Goal: Task Accomplishment & Management: Manage account settings

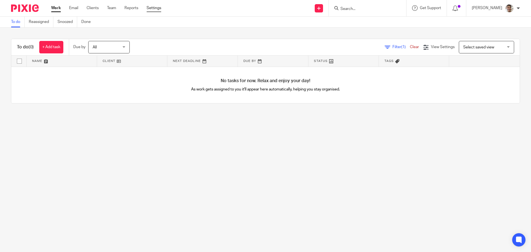
click at [158, 9] on link "Settings" at bounding box center [154, 8] width 15 height 6
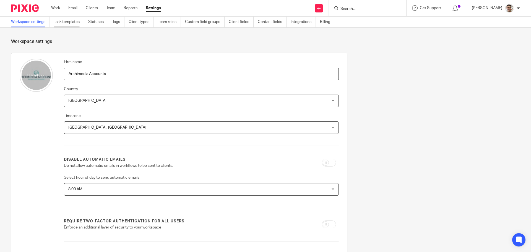
click at [69, 21] on link "Task templates" at bounding box center [69, 22] width 30 height 11
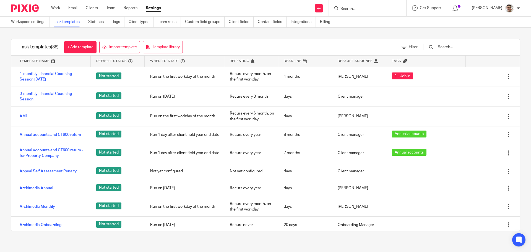
click at [480, 46] on input "text" at bounding box center [469, 47] width 64 height 6
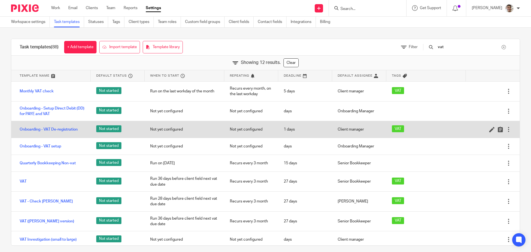
scroll to position [37, 0]
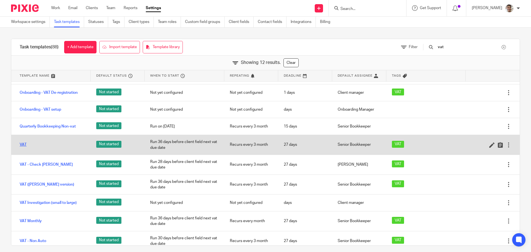
type input "vat"
click at [23, 144] on link "VAT" at bounding box center [23, 145] width 7 height 6
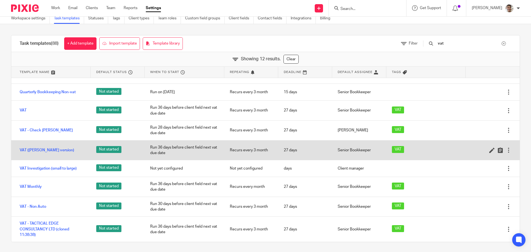
scroll to position [5, 0]
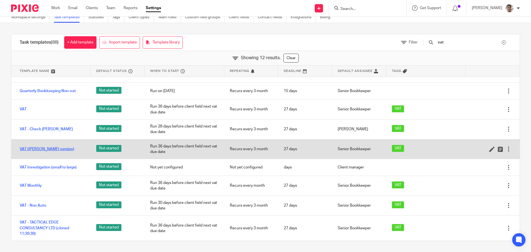
click at [43, 148] on link "VAT (Chris new version)" at bounding box center [47, 149] width 55 height 6
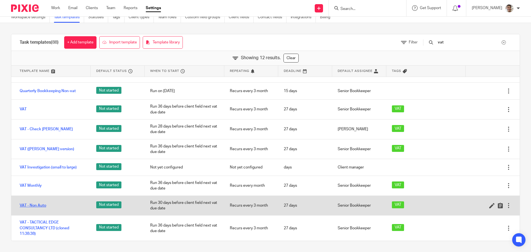
click at [40, 206] on link "VAT - Non Auto" at bounding box center [33, 206] width 27 height 6
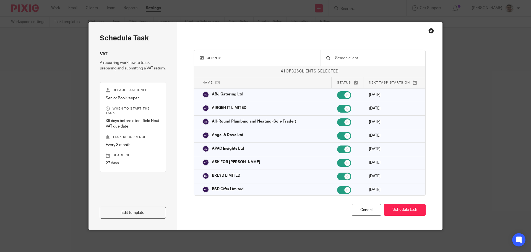
click at [120, 182] on div "Edit template" at bounding box center [133, 195] width 66 height 46
click at [139, 175] on div "Edit template" at bounding box center [133, 195] width 66 height 46
click at [134, 181] on div "Edit template" at bounding box center [133, 195] width 66 height 46
click at [141, 180] on div "Edit template" at bounding box center [133, 195] width 66 height 46
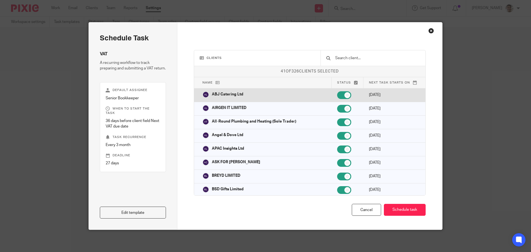
click at [337, 94] on input "checkbox" at bounding box center [344, 95] width 14 height 8
checkbox input "false"
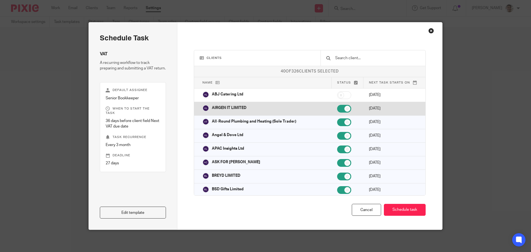
click at [337, 108] on input "checkbox" at bounding box center [344, 109] width 14 height 8
checkbox input "false"
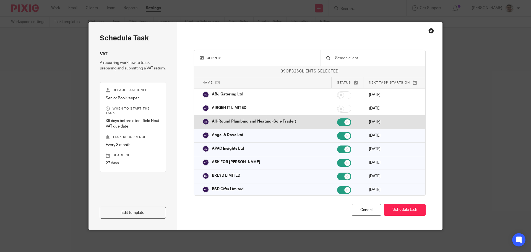
click at [337, 123] on input "checkbox" at bounding box center [344, 122] width 14 height 8
checkbox input "false"
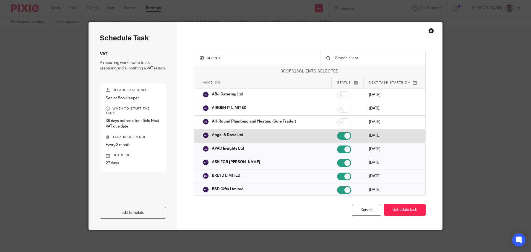
click at [339, 135] on input "checkbox" at bounding box center [344, 136] width 14 height 8
checkbox input "false"
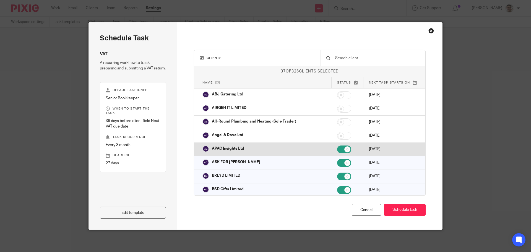
click at [338, 149] on input "checkbox" at bounding box center [344, 150] width 14 height 8
checkbox input "false"
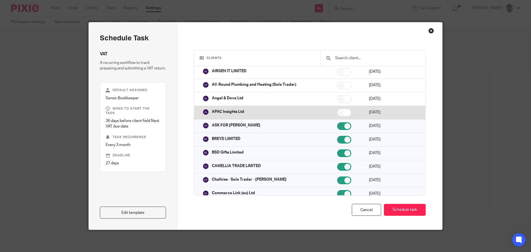
scroll to position [74, 0]
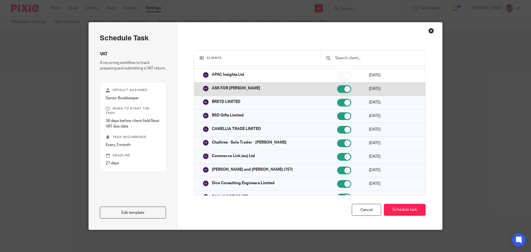
click at [338, 90] on input "checkbox" at bounding box center [344, 89] width 14 height 8
checkbox input "false"
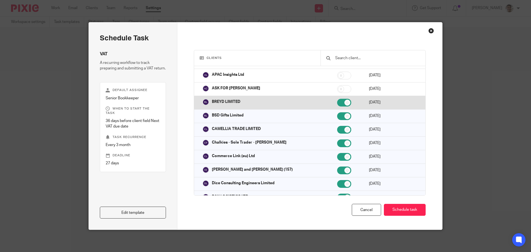
click at [337, 103] on input "checkbox" at bounding box center [344, 103] width 14 height 8
checkbox input "false"
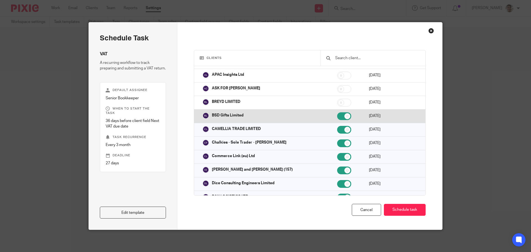
click at [337, 115] on input "checkbox" at bounding box center [344, 116] width 14 height 8
checkbox input "false"
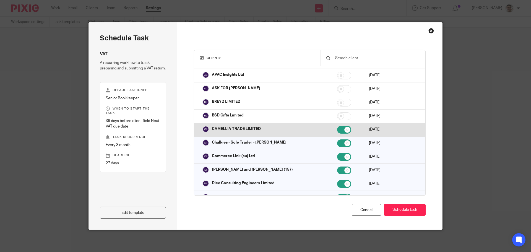
click at [339, 130] on input "checkbox" at bounding box center [344, 130] width 14 height 8
checkbox input "false"
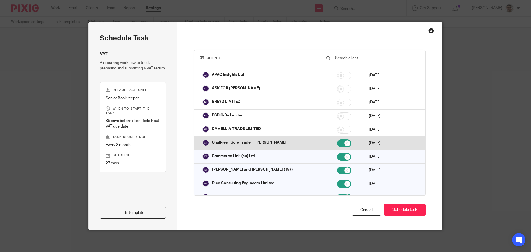
click at [338, 143] on input "checkbox" at bounding box center [344, 143] width 14 height 8
checkbox input "false"
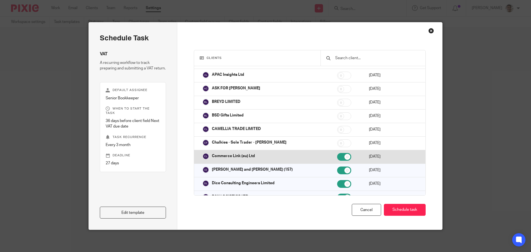
click at [340, 158] on input "checkbox" at bounding box center [344, 157] width 14 height 8
checkbox input "false"
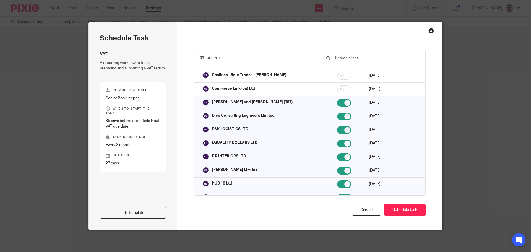
scroll to position [147, 0]
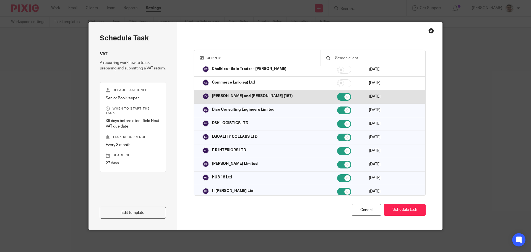
click at [337, 95] on input "checkbox" at bounding box center [344, 97] width 14 height 8
checkbox input "false"
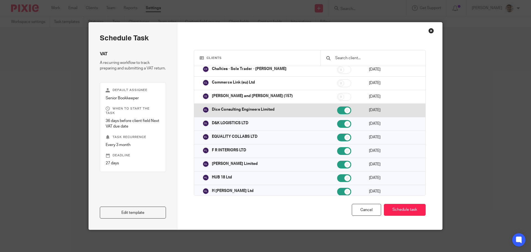
click at [338, 110] on input "checkbox" at bounding box center [344, 111] width 14 height 8
checkbox input "false"
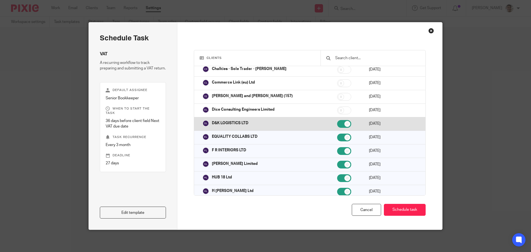
click at [339, 123] on input "checkbox" at bounding box center [344, 124] width 14 height 8
checkbox input "false"
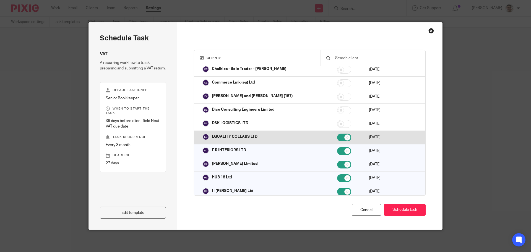
click at [337, 137] on input "checkbox" at bounding box center [344, 138] width 14 height 8
checkbox input "false"
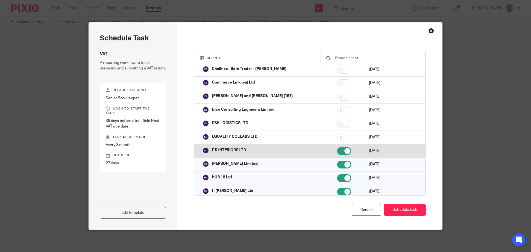
click at [339, 151] on input "checkbox" at bounding box center [344, 151] width 14 height 8
checkbox input "false"
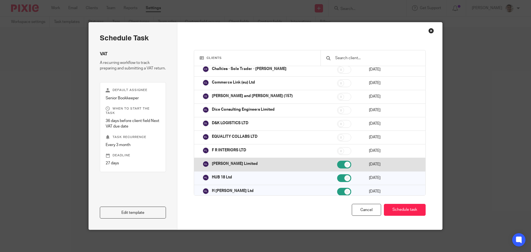
click at [338, 165] on input "checkbox" at bounding box center [344, 165] width 14 height 8
checkbox input "false"
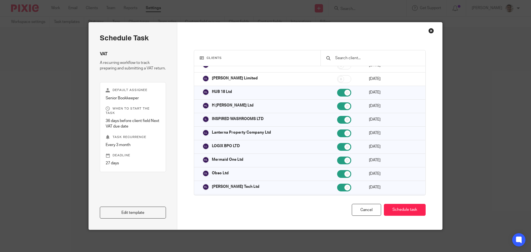
scroll to position [221, 0]
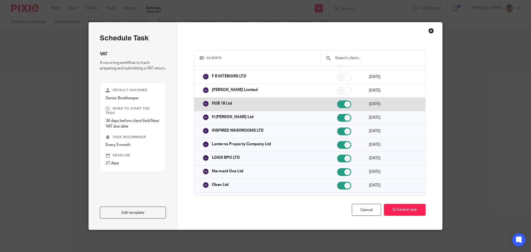
click at [338, 101] on input "checkbox" at bounding box center [344, 104] width 14 height 8
checkbox input "false"
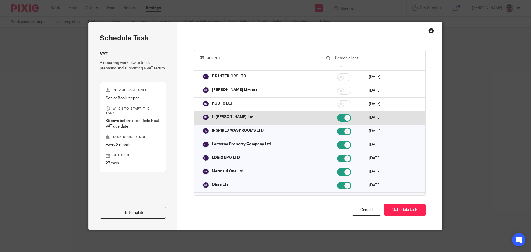
click at [338, 118] on input "checkbox" at bounding box center [344, 118] width 14 height 8
checkbox input "false"
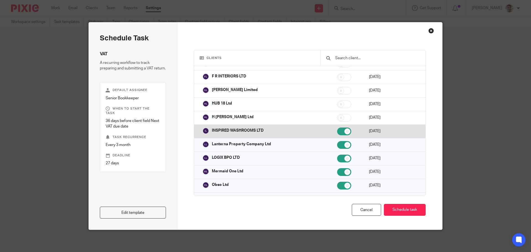
click at [338, 132] on input "checkbox" at bounding box center [344, 132] width 14 height 8
checkbox input "false"
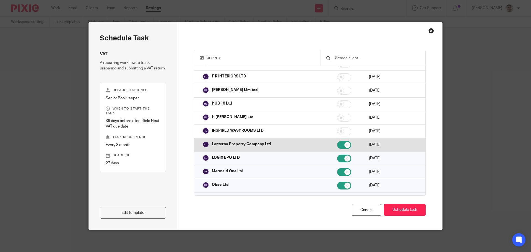
click at [337, 147] on input "checkbox" at bounding box center [344, 145] width 14 height 8
checkbox input "false"
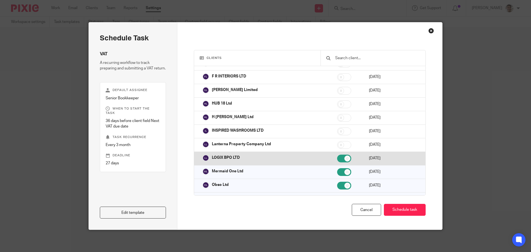
click at [337, 158] on input "checkbox" at bounding box center [344, 159] width 14 height 8
checkbox input "false"
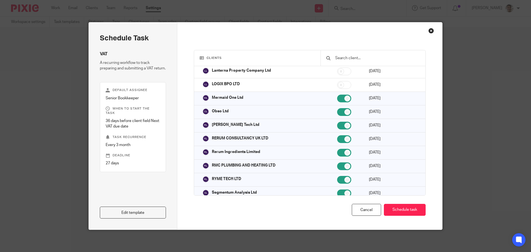
scroll to position [295, 0]
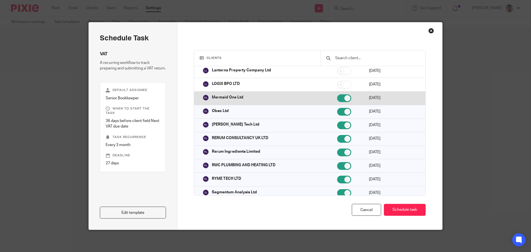
click at [338, 98] on input "checkbox" at bounding box center [344, 98] width 14 height 8
checkbox input "false"
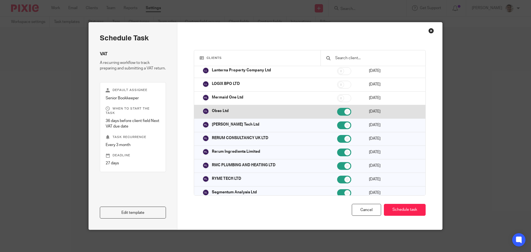
click at [337, 112] on input "checkbox" at bounding box center [344, 112] width 14 height 8
checkbox input "false"
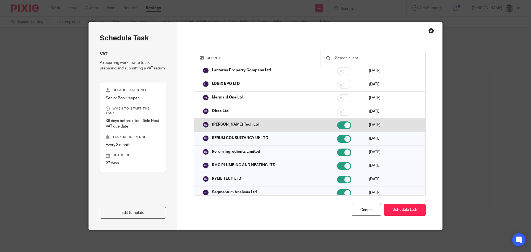
click at [340, 124] on input "checkbox" at bounding box center [344, 125] width 14 height 8
checkbox input "false"
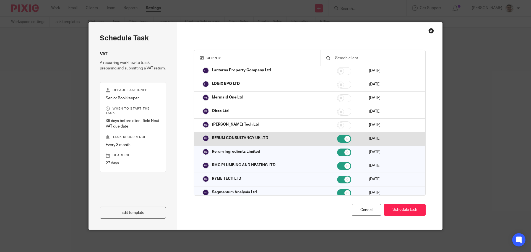
click at [339, 138] on input "checkbox" at bounding box center [344, 139] width 14 height 8
checkbox input "false"
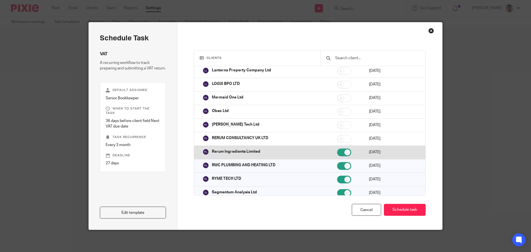
click at [338, 152] on input "checkbox" at bounding box center [344, 153] width 14 height 8
checkbox input "false"
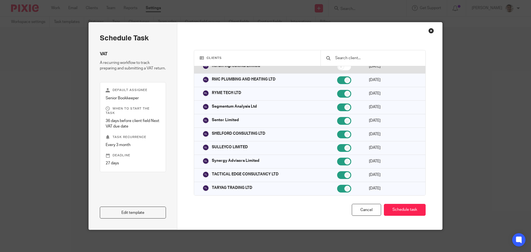
scroll to position [369, 0]
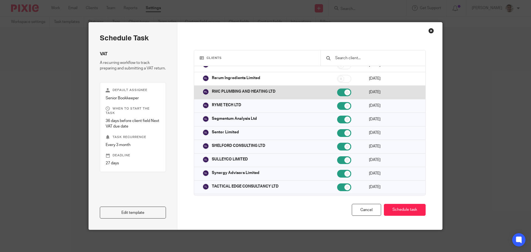
click at [337, 91] on input "checkbox" at bounding box center [344, 93] width 14 height 8
checkbox input "false"
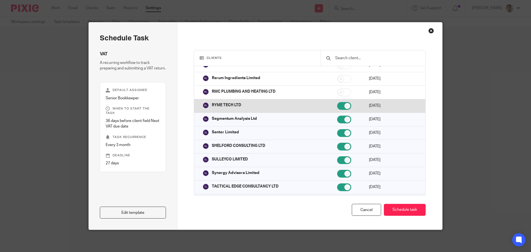
click at [339, 107] on input "checkbox" at bounding box center [344, 106] width 14 height 8
checkbox input "false"
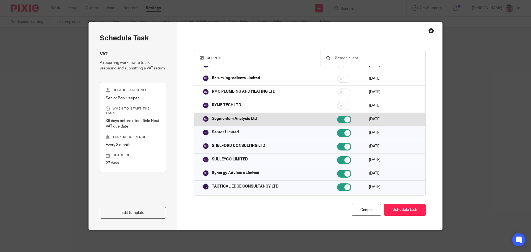
click at [338, 121] on input "checkbox" at bounding box center [344, 120] width 14 height 8
checkbox input "false"
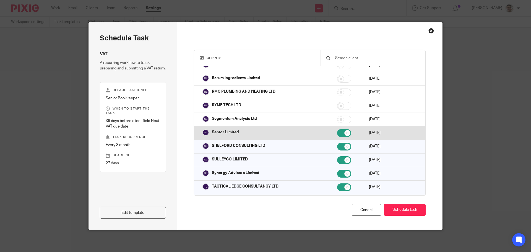
click at [337, 132] on input "checkbox" at bounding box center [344, 133] width 14 height 8
checkbox input "false"
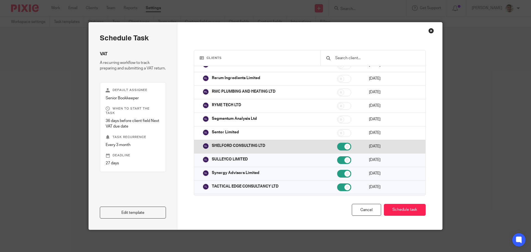
click at [337, 146] on input "checkbox" at bounding box center [344, 147] width 14 height 8
checkbox input "false"
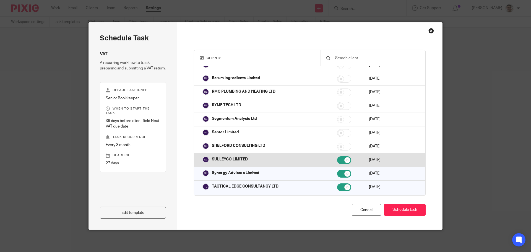
click at [337, 161] on input "checkbox" at bounding box center [344, 160] width 14 height 8
checkbox input "false"
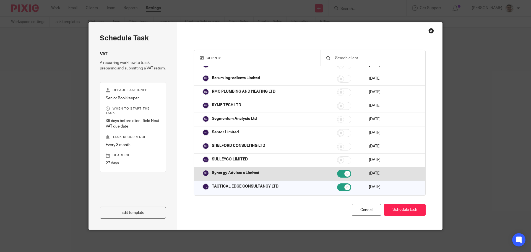
click at [337, 172] on input "checkbox" at bounding box center [344, 174] width 14 height 8
checkbox input "false"
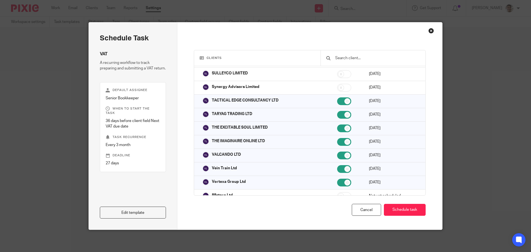
scroll to position [443, 0]
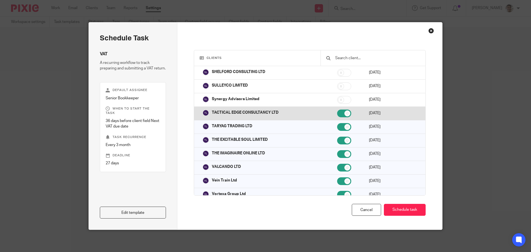
click at [338, 114] on input "checkbox" at bounding box center [344, 114] width 14 height 8
checkbox input "false"
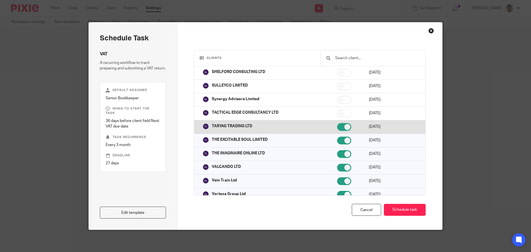
click at [337, 127] on input "checkbox" at bounding box center [344, 127] width 14 height 8
checkbox input "false"
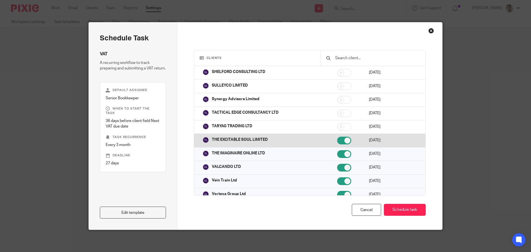
click at [338, 142] on input "checkbox" at bounding box center [344, 141] width 14 height 8
checkbox input "false"
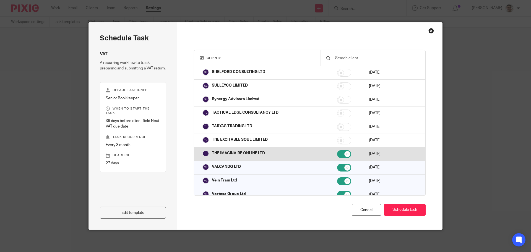
click at [337, 155] on input "checkbox" at bounding box center [344, 154] width 14 height 8
checkbox input "false"
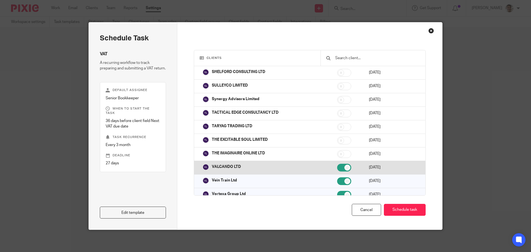
click at [338, 167] on input "checkbox" at bounding box center [344, 168] width 14 height 8
checkbox input "false"
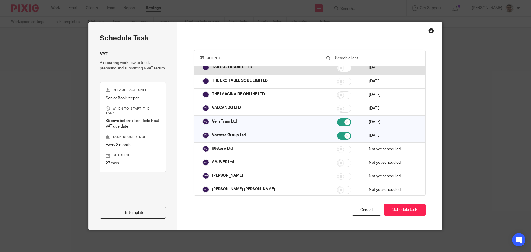
scroll to position [517, 0]
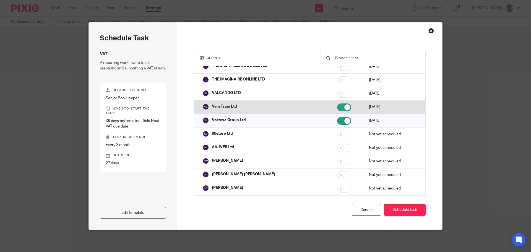
click at [337, 105] on input "checkbox" at bounding box center [344, 107] width 14 height 8
checkbox input "false"
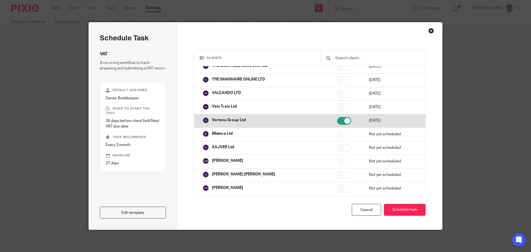
click at [339, 121] on input "checkbox" at bounding box center [344, 121] width 14 height 8
checkbox input "false"
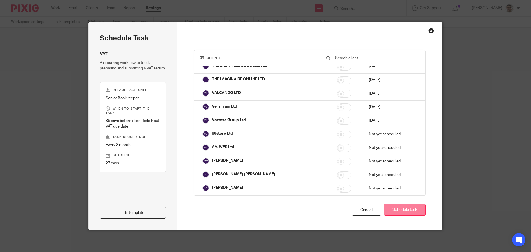
click at [405, 209] on button "Schedule task" at bounding box center [405, 210] width 42 height 12
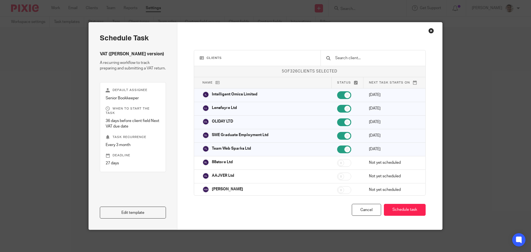
click at [356, 55] on input "text" at bounding box center [377, 58] width 85 height 6
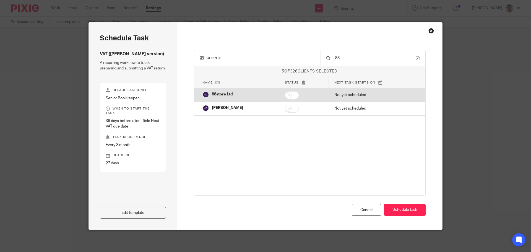
type input "88"
click at [288, 97] on input "checkbox" at bounding box center [292, 95] width 14 height 8
checkbox input "true"
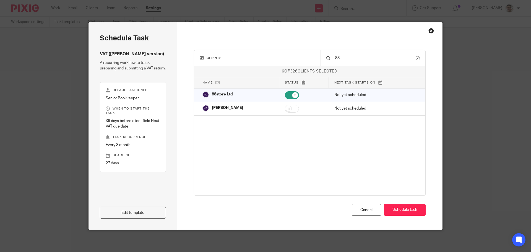
drag, startPoint x: 355, startPoint y: 59, endPoint x: 285, endPoint y: 55, distance: 70.1
click at [285, 55] on div "Clients 88" at bounding box center [310, 58] width 232 height 16
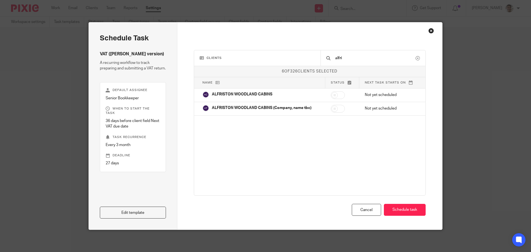
type input "alfri"
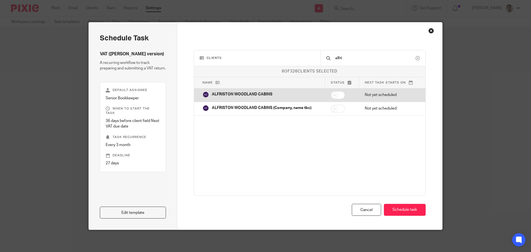
click at [336, 96] on input "checkbox" at bounding box center [338, 95] width 14 height 8
checkbox input "true"
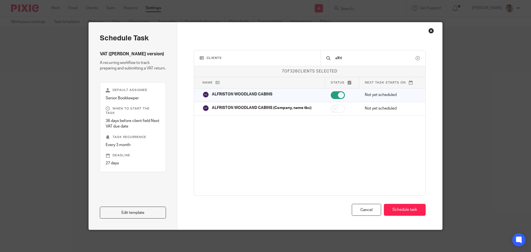
drag, startPoint x: 354, startPoint y: 56, endPoint x: 295, endPoint y: 56, distance: 58.7
click at [295, 56] on div "Clients alfri" at bounding box center [310, 58] width 232 height 16
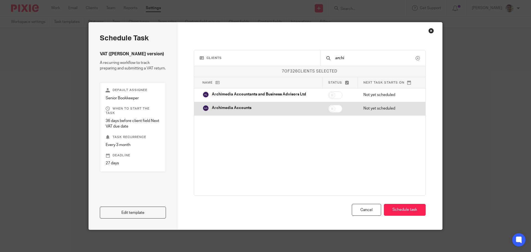
type input "archi"
click at [336, 110] on input "checkbox" at bounding box center [335, 109] width 14 height 8
checkbox input "true"
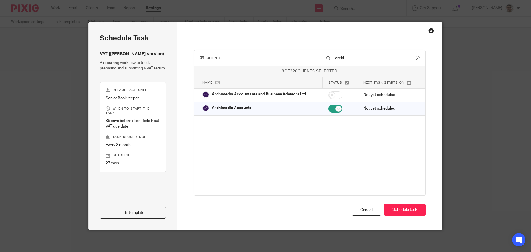
drag, startPoint x: 321, startPoint y: 58, endPoint x: 294, endPoint y: 55, distance: 27.8
click at [294, 55] on div "Clients archi" at bounding box center [310, 58] width 232 height 16
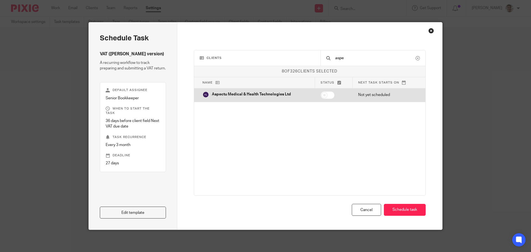
type input "aspe"
click at [325, 99] on input "checkbox" at bounding box center [328, 95] width 14 height 8
checkbox input "true"
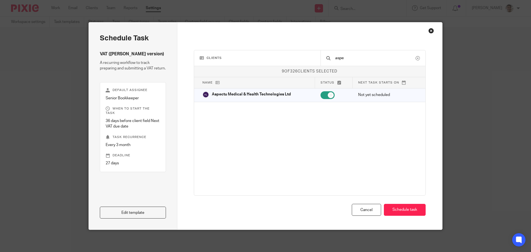
drag, startPoint x: 356, startPoint y: 55, endPoint x: 233, endPoint y: 48, distance: 122.8
click at [233, 48] on div "Clients aspe 9 of 326 clients selected Name Status Next task starts on Intellig…" at bounding box center [309, 125] width 265 height 207
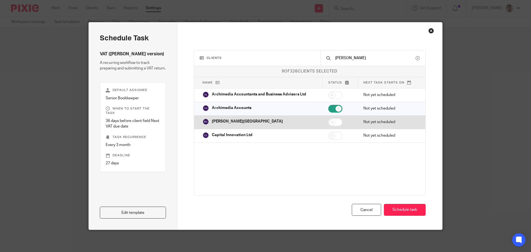
type input "barb"
click at [334, 120] on input "checkbox" at bounding box center [335, 122] width 14 height 8
checkbox input "true"
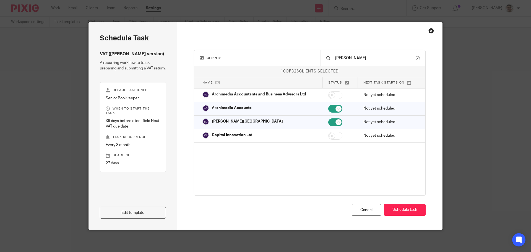
drag, startPoint x: 331, startPoint y: 56, endPoint x: 279, endPoint y: 51, distance: 52.3
click at [279, 51] on div "Clients barb" at bounding box center [310, 58] width 232 height 16
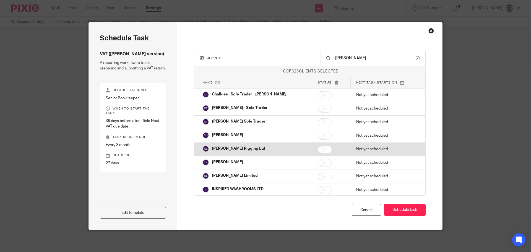
type input "chris"
click at [318, 150] on input "checkbox" at bounding box center [325, 150] width 14 height 8
checkbox input "true"
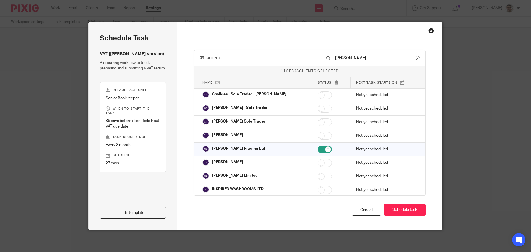
drag, startPoint x: 353, startPoint y: 57, endPoint x: 289, endPoint y: 56, distance: 64.5
click at [289, 57] on div "Clients chris" at bounding box center [310, 58] width 232 height 16
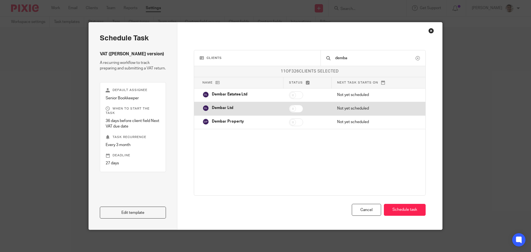
type input "demba"
click at [296, 108] on input "checkbox" at bounding box center [296, 109] width 14 height 8
checkbox input "true"
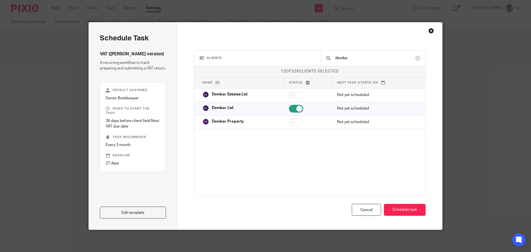
drag, startPoint x: 354, startPoint y: 57, endPoint x: 300, endPoint y: 54, distance: 54.0
click at [300, 54] on div "Clients demba" at bounding box center [310, 58] width 232 height 16
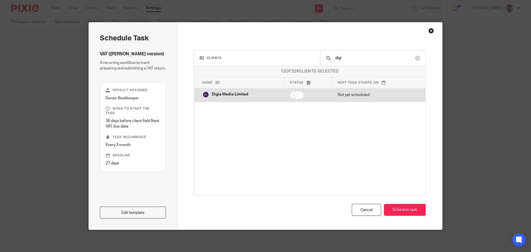
type input "digi"
click at [299, 94] on input "checkbox" at bounding box center [297, 95] width 14 height 8
checkbox input "true"
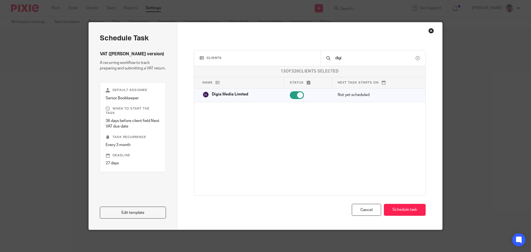
drag, startPoint x: 350, startPoint y: 57, endPoint x: 284, endPoint y: 56, distance: 65.6
click at [284, 56] on div "Clients digi" at bounding box center [310, 58] width 232 height 16
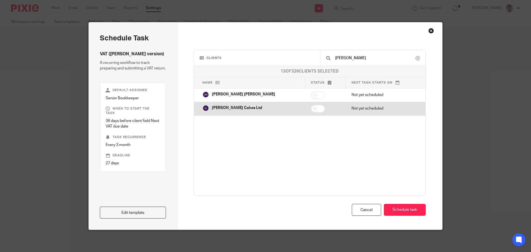
type input "jess"
click at [319, 108] on input "checkbox" at bounding box center [318, 109] width 14 height 8
checkbox input "true"
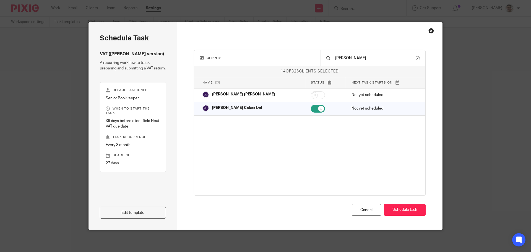
drag, startPoint x: 352, startPoint y: 60, endPoint x: 279, endPoint y: 51, distance: 73.3
click at [279, 51] on div "Clients jess" at bounding box center [310, 58] width 232 height 16
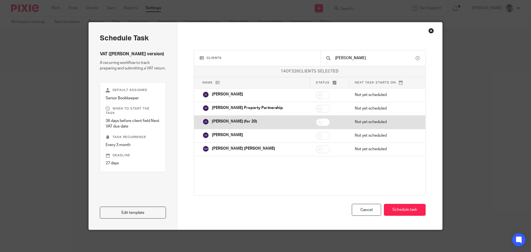
type input "john"
click at [317, 121] on input "checkbox" at bounding box center [323, 122] width 14 height 8
checkbox input "true"
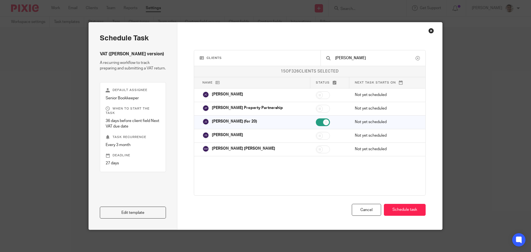
drag, startPoint x: 363, startPoint y: 55, endPoint x: 314, endPoint y: 56, distance: 48.4
click at [314, 56] on div "Clients john" at bounding box center [310, 58] width 232 height 16
drag, startPoint x: 359, startPoint y: 57, endPoint x: 245, endPoint y: 51, distance: 114.4
click at [245, 51] on div "Clients john" at bounding box center [310, 58] width 232 height 16
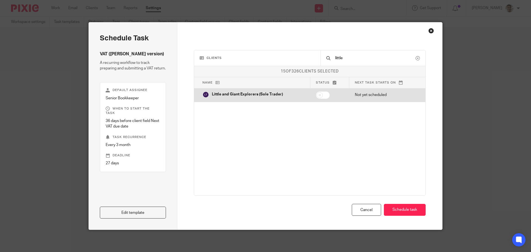
type input "little"
click at [320, 94] on input "checkbox" at bounding box center [323, 95] width 14 height 8
checkbox input "true"
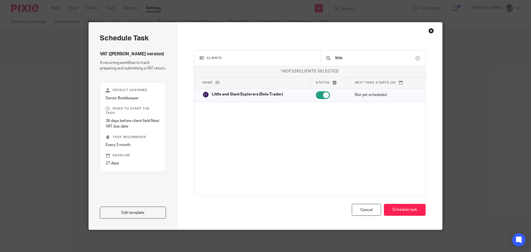
drag, startPoint x: 361, startPoint y: 58, endPoint x: 282, endPoint y: 58, distance: 78.9
click at [282, 58] on div "Clients little" at bounding box center [310, 58] width 232 height 16
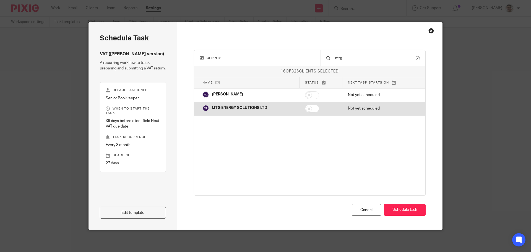
type input "mtg"
click at [310, 109] on input "checkbox" at bounding box center [312, 109] width 14 height 8
checkbox input "true"
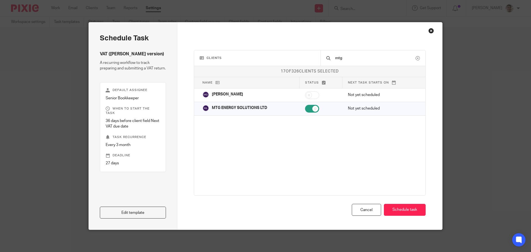
drag, startPoint x: 350, startPoint y: 57, endPoint x: 276, endPoint y: 54, distance: 73.7
click at [277, 54] on div "Clients mtg" at bounding box center [310, 58] width 232 height 16
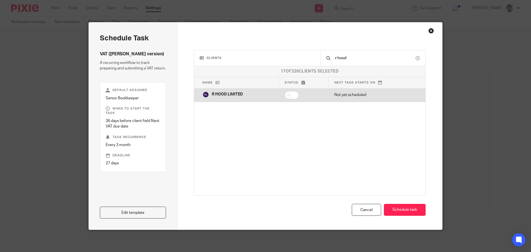
type input "r hood"
click at [291, 98] on input "checkbox" at bounding box center [292, 95] width 14 height 8
checkbox input "true"
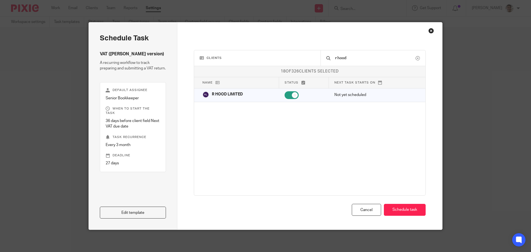
drag, startPoint x: 327, startPoint y: 57, endPoint x: 306, endPoint y: 57, distance: 21.0
click at [306, 57] on div "Clients r hood" at bounding box center [310, 58] width 232 height 16
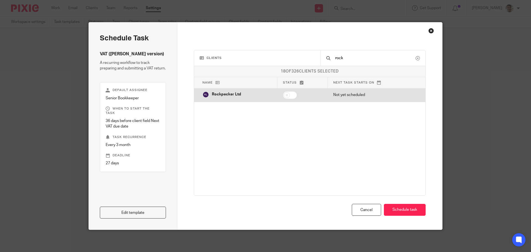
type input "rock"
click at [290, 94] on input "checkbox" at bounding box center [290, 95] width 14 height 8
checkbox input "true"
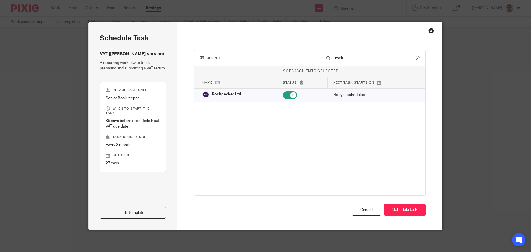
drag, startPoint x: 356, startPoint y: 58, endPoint x: 244, endPoint y: 50, distance: 112.6
click at [244, 50] on div "Clients rock 19 of 326 clients selected Name Status Next task starts on Intelli…" at bounding box center [310, 123] width 232 height 146
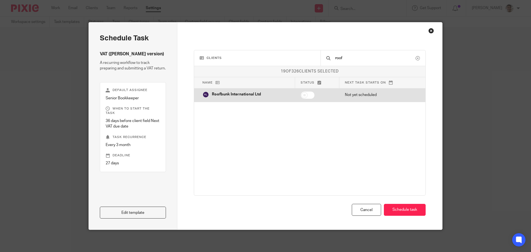
type input "roof"
click at [306, 93] on input "checkbox" at bounding box center [308, 95] width 14 height 8
checkbox input "true"
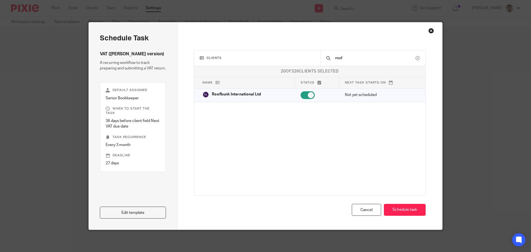
drag, startPoint x: 352, startPoint y: 58, endPoint x: 261, endPoint y: 53, distance: 90.3
click at [261, 53] on div "Clients roof" at bounding box center [310, 58] width 232 height 16
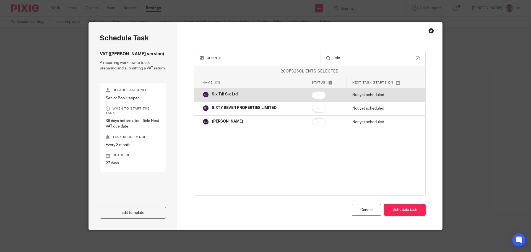
type input "six"
click at [321, 93] on input "checkbox" at bounding box center [319, 95] width 14 height 8
checkbox input "true"
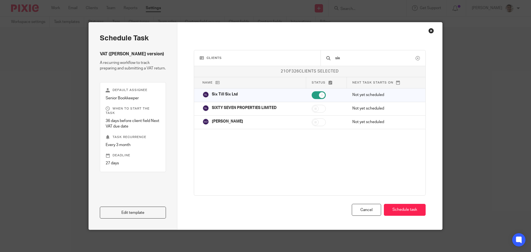
drag, startPoint x: 365, startPoint y: 57, endPoint x: 243, endPoint y: 52, distance: 122.9
click at [243, 52] on div "Clients six" at bounding box center [310, 58] width 232 height 16
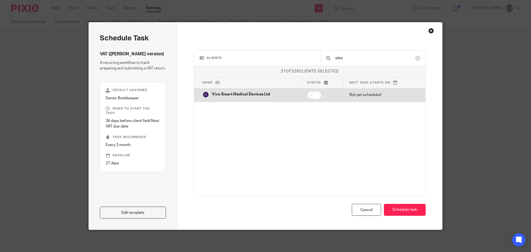
type input "vivo"
click at [313, 95] on input "checkbox" at bounding box center [314, 95] width 14 height 8
checkbox input "true"
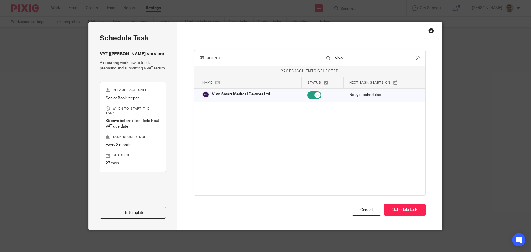
click at [416, 58] on div at bounding box center [418, 58] width 4 height 4
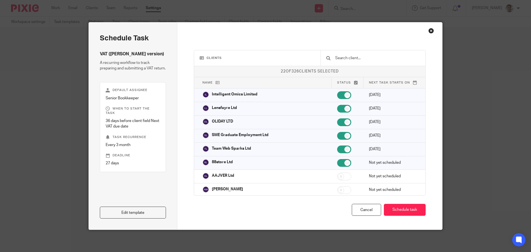
click at [340, 82] on p "Status" at bounding box center [347, 82] width 21 height 5
click at [408, 208] on button "Schedule task" at bounding box center [405, 210] width 42 height 12
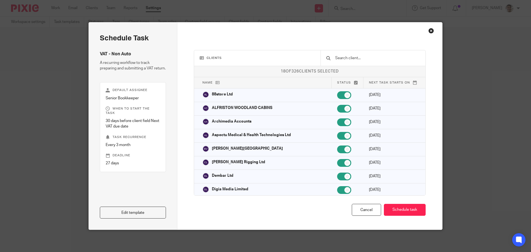
click at [128, 186] on div "Edit template" at bounding box center [133, 195] width 66 height 46
click at [139, 182] on div "Edit template" at bounding box center [133, 195] width 66 height 46
click at [126, 185] on div "Edit template" at bounding box center [133, 195] width 66 height 46
click at [136, 183] on div "Edit template" at bounding box center [133, 195] width 66 height 46
click at [130, 188] on div "Edit template" at bounding box center [133, 195] width 66 height 46
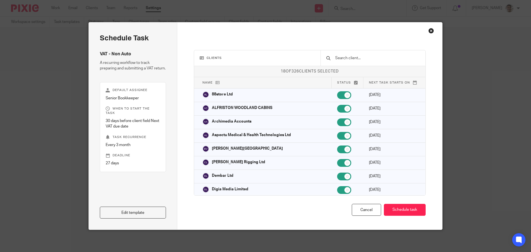
click at [137, 185] on div "Edit template" at bounding box center [133, 195] width 66 height 46
click at [128, 186] on div "Edit template" at bounding box center [133, 195] width 66 height 46
click at [137, 181] on div "Edit template" at bounding box center [133, 195] width 66 height 46
click at [286, 211] on div "Cancel Schedule task" at bounding box center [310, 210] width 232 height 12
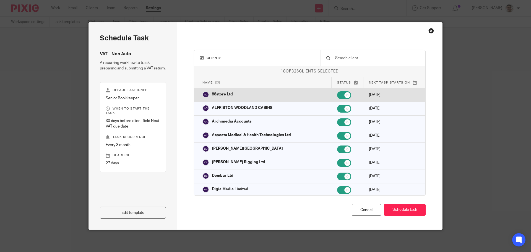
click at [337, 94] on input "checkbox" at bounding box center [344, 95] width 14 height 8
checkbox input "false"
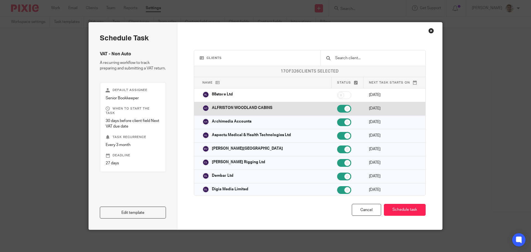
click at [337, 108] on input "checkbox" at bounding box center [344, 109] width 14 height 8
checkbox input "false"
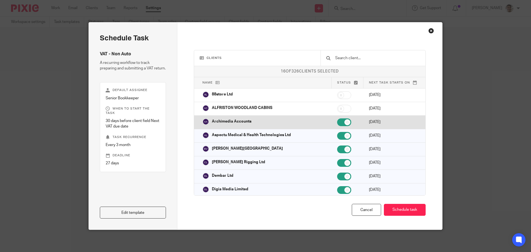
click at [338, 123] on input "checkbox" at bounding box center [344, 122] width 14 height 8
checkbox input "false"
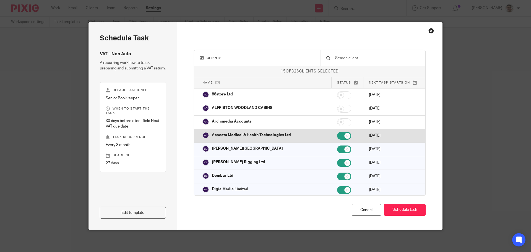
click at [337, 136] on input "checkbox" at bounding box center [344, 136] width 14 height 8
checkbox input "false"
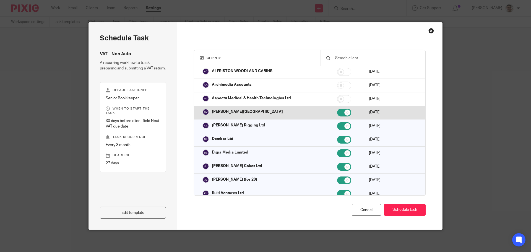
click at [341, 113] on input "checkbox" at bounding box center [344, 113] width 14 height 8
checkbox input "false"
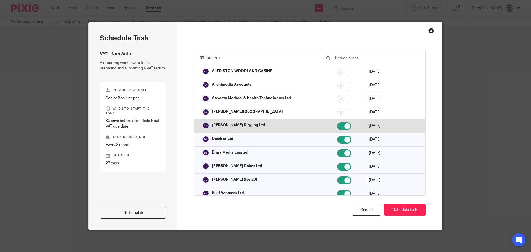
scroll to position [74, 0]
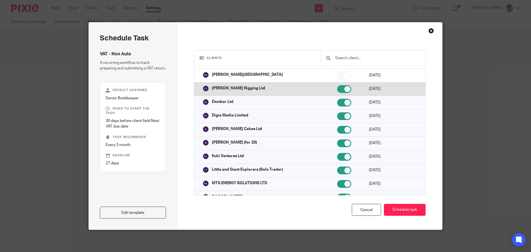
click at [340, 88] on input "checkbox" at bounding box center [344, 89] width 14 height 8
checkbox input "false"
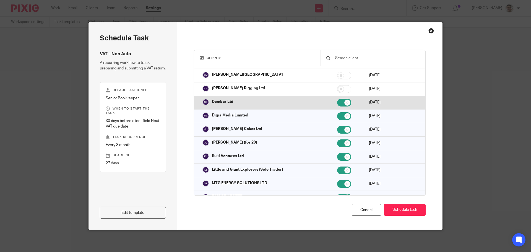
click at [339, 101] on input "checkbox" at bounding box center [344, 103] width 14 height 8
checkbox input "false"
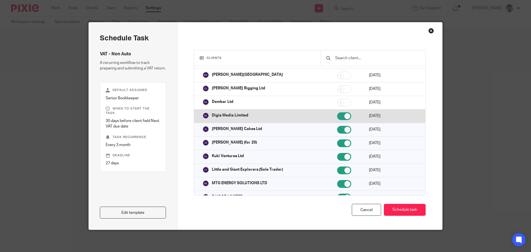
click at [338, 116] on input "checkbox" at bounding box center [344, 116] width 14 height 8
checkbox input "false"
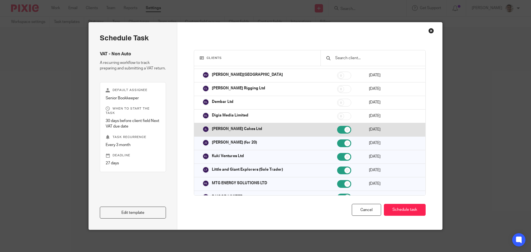
click at [341, 130] on input "checkbox" at bounding box center [344, 130] width 14 height 8
checkbox input "false"
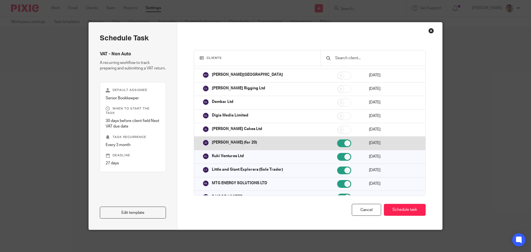
click at [338, 143] on input "checkbox" at bounding box center [344, 143] width 14 height 8
checkbox input "false"
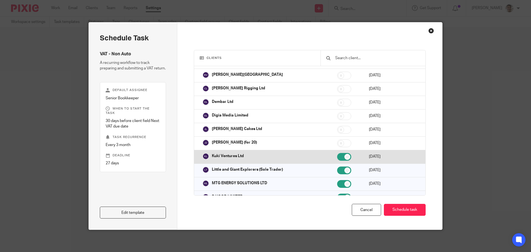
click at [338, 155] on input "checkbox" at bounding box center [344, 157] width 14 height 8
checkbox input "false"
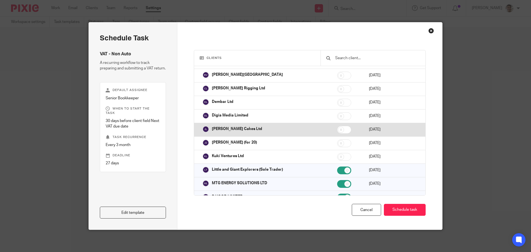
scroll to position [147, 0]
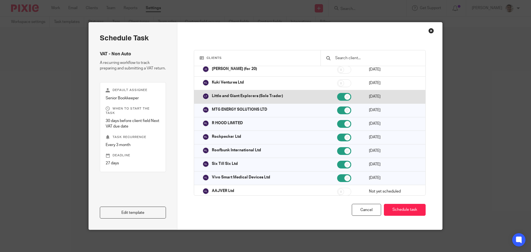
click at [338, 96] on input "checkbox" at bounding box center [344, 97] width 14 height 8
checkbox input "false"
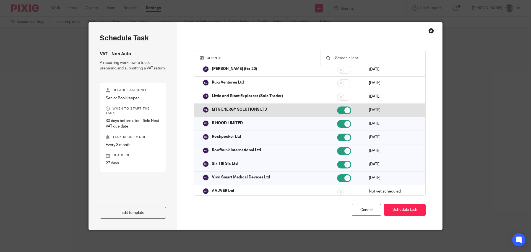
click at [337, 111] on input "checkbox" at bounding box center [344, 111] width 14 height 8
checkbox input "false"
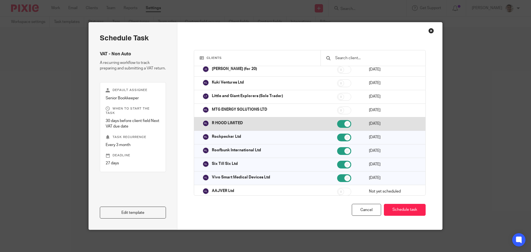
click at [338, 123] on input "checkbox" at bounding box center [344, 124] width 14 height 8
checkbox input "false"
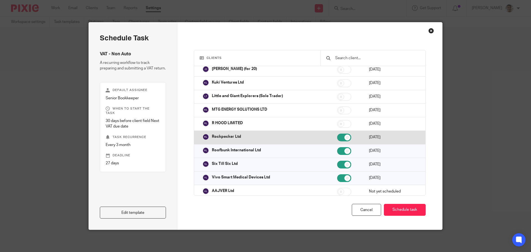
click at [342, 138] on input "checkbox" at bounding box center [344, 138] width 14 height 8
checkbox input "false"
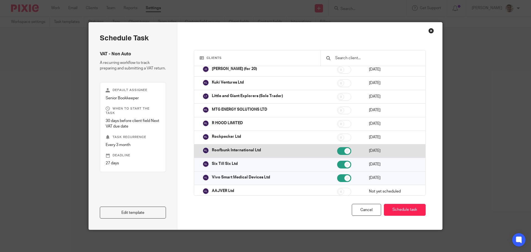
click at [337, 151] on input "checkbox" at bounding box center [344, 151] width 14 height 8
checkbox input "false"
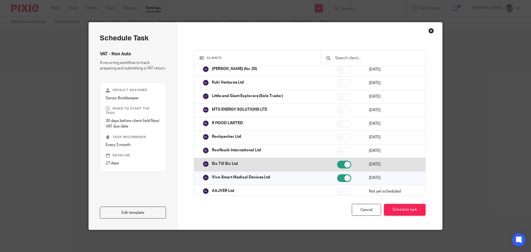
click at [337, 165] on input "checkbox" at bounding box center [344, 165] width 14 height 8
checkbox input "false"
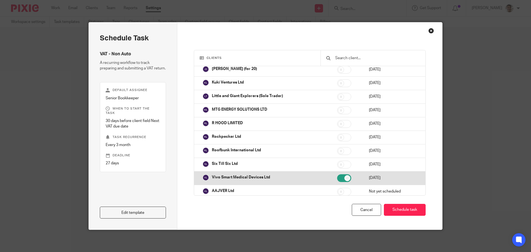
click at [338, 178] on input "checkbox" at bounding box center [344, 178] width 14 height 8
checkbox input "false"
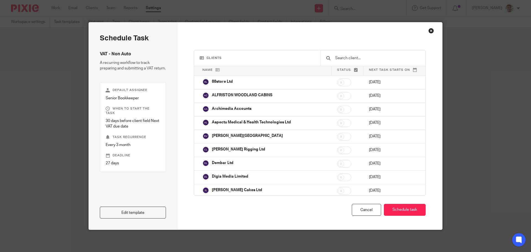
scroll to position [0, 0]
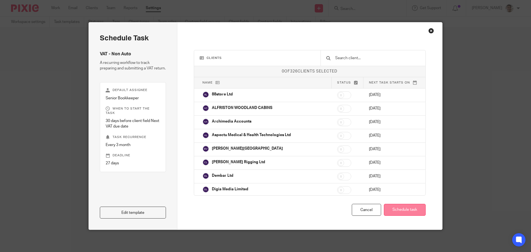
click at [403, 211] on button "Schedule task" at bounding box center [405, 210] width 42 height 12
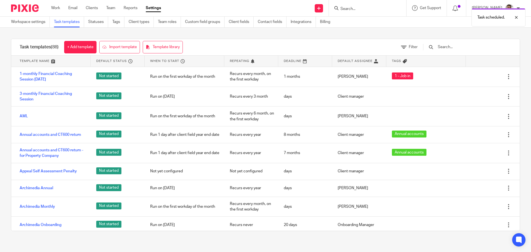
click at [472, 48] on input "text" at bounding box center [469, 47] width 64 height 6
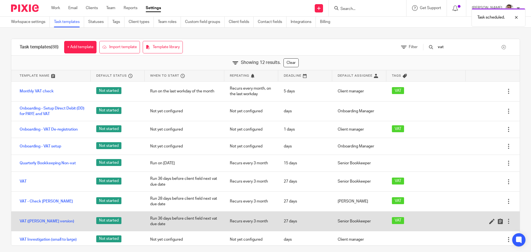
type input "vat"
click at [43, 217] on div "VAT ([PERSON_NAME] version)" at bounding box center [50, 221] width 79 height 14
click at [39, 222] on link "VAT ([PERSON_NAME] version)" at bounding box center [47, 222] width 55 height 6
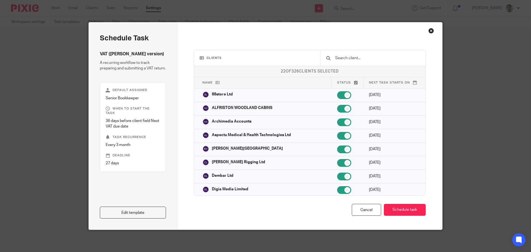
click at [366, 59] on input "text" at bounding box center [377, 58] width 85 height 6
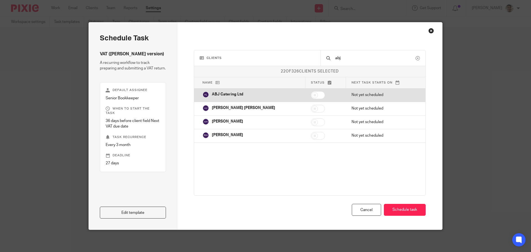
type input "abj"
click at [311, 96] on input "checkbox" at bounding box center [318, 95] width 14 height 8
checkbox input "true"
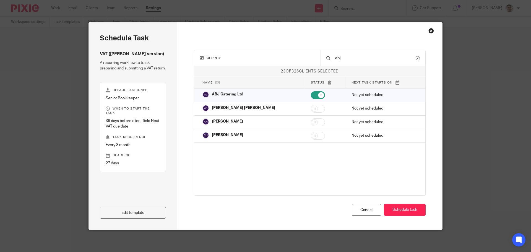
drag, startPoint x: 362, startPoint y: 58, endPoint x: 239, endPoint y: 51, distance: 122.5
click at [239, 51] on div "Clients abj" at bounding box center [310, 58] width 232 height 16
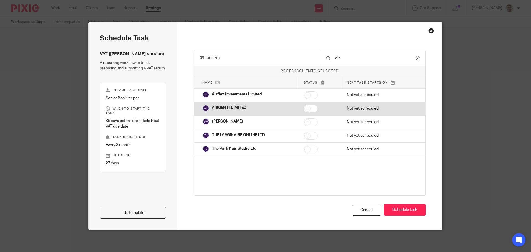
type input "air"
click at [311, 107] on input "checkbox" at bounding box center [311, 109] width 14 height 8
checkbox input "true"
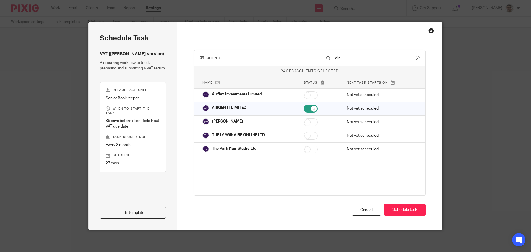
drag, startPoint x: 366, startPoint y: 56, endPoint x: 262, endPoint y: 52, distance: 103.8
click at [262, 52] on div "Clients air" at bounding box center [310, 58] width 232 height 16
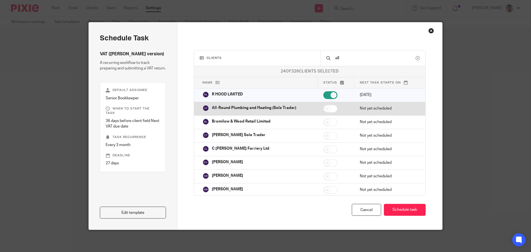
type input "all"
click at [327, 106] on input "checkbox" at bounding box center [330, 109] width 14 height 8
checkbox input "true"
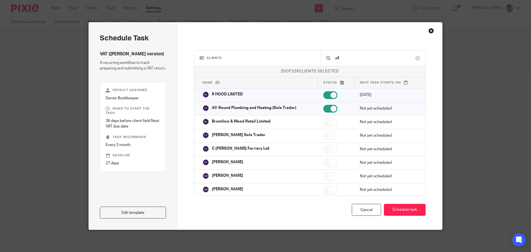
drag, startPoint x: 356, startPoint y: 57, endPoint x: 217, endPoint y: 46, distance: 139.9
click at [217, 46] on div "Clients all 25 of 326 clients selected Name Status Next task starts on 88store …" at bounding box center [309, 125] width 265 height 207
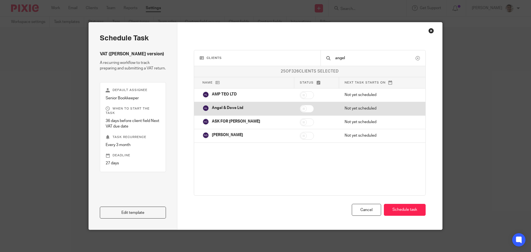
type input "angel"
click at [302, 108] on input "checkbox" at bounding box center [307, 109] width 14 height 8
checkbox input "true"
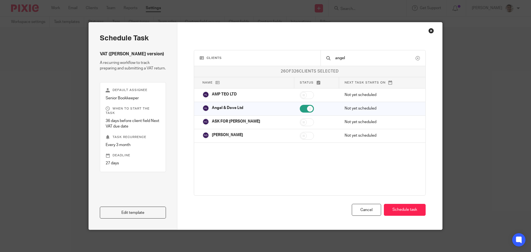
drag, startPoint x: 361, startPoint y: 61, endPoint x: 285, endPoint y: 62, distance: 75.8
click at [285, 62] on div "Clients angel" at bounding box center [310, 58] width 232 height 16
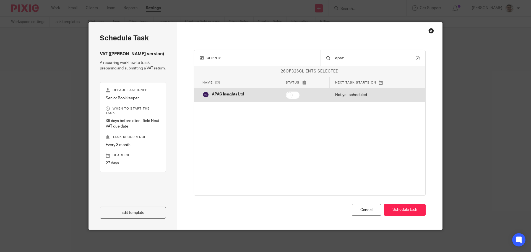
type input "apac"
click at [293, 94] on input "checkbox" at bounding box center [293, 95] width 14 height 8
checkbox input "true"
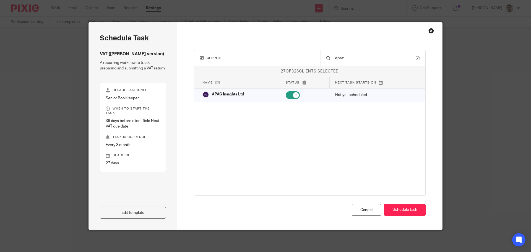
drag, startPoint x: 360, startPoint y: 55, endPoint x: 285, endPoint y: 55, distance: 75.0
click at [285, 55] on div "Clients apac" at bounding box center [310, 58] width 232 height 16
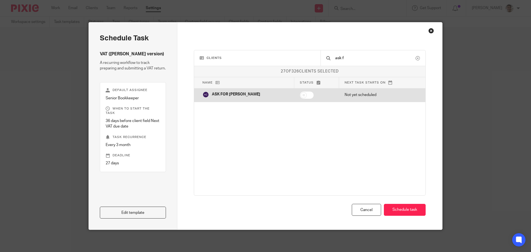
type input "ask f"
click at [300, 95] on input "checkbox" at bounding box center [307, 95] width 14 height 8
checkbox input "true"
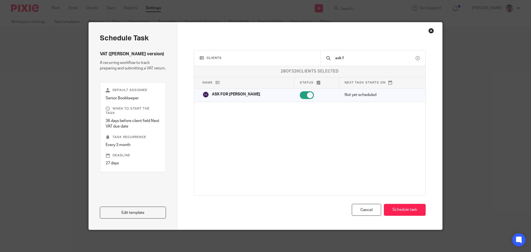
drag, startPoint x: 284, startPoint y: 48, endPoint x: 281, endPoint y: 48, distance: 3.3
click at [281, 48] on div "Clients ask f 28 of 326 clients selected Name Status Next task starts on 88stor…" at bounding box center [309, 125] width 265 height 207
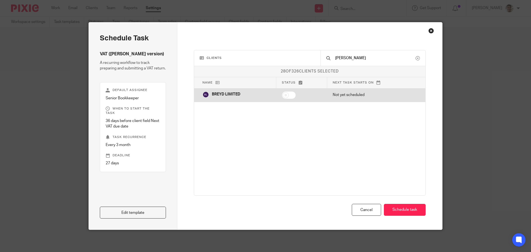
type input "brey"
click at [289, 94] on input "checkbox" at bounding box center [289, 95] width 14 height 8
checkbox input "true"
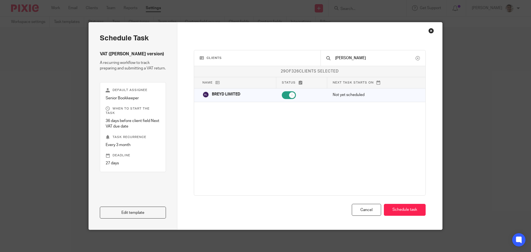
drag, startPoint x: 347, startPoint y: 56, endPoint x: 282, endPoint y: 55, distance: 64.5
click at [282, 55] on div "Clients brey" at bounding box center [310, 58] width 232 height 16
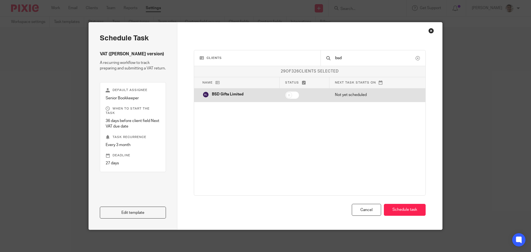
type input "bsd"
click at [293, 97] on input "checkbox" at bounding box center [292, 95] width 14 height 8
checkbox input "true"
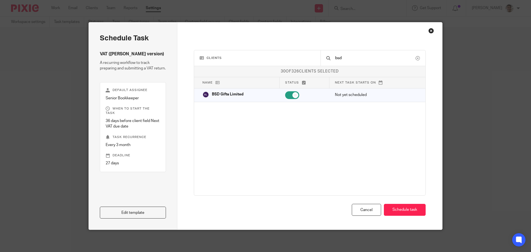
drag, startPoint x: 356, startPoint y: 57, endPoint x: 262, endPoint y: 53, distance: 94.2
click at [262, 53] on div "Clients bsd" at bounding box center [310, 58] width 232 height 16
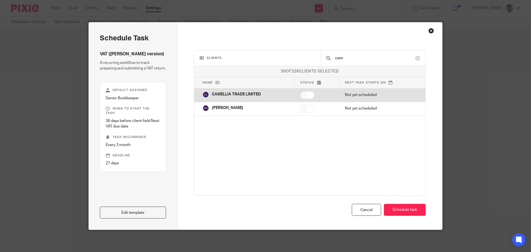
type input "cam"
click at [307, 96] on input "checkbox" at bounding box center [307, 95] width 14 height 8
checkbox input "true"
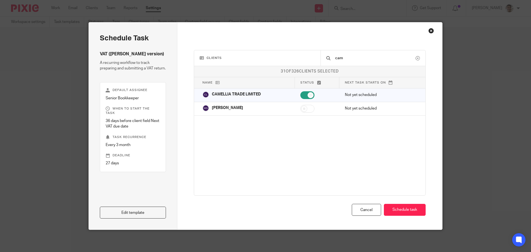
drag, startPoint x: 359, startPoint y: 54, endPoint x: 267, endPoint y: 53, distance: 91.6
click at [267, 53] on div "Clients cam" at bounding box center [310, 58] width 232 height 16
drag, startPoint x: 368, startPoint y: 56, endPoint x: 266, endPoint y: 57, distance: 101.5
click at [266, 57] on div "Clients cam" at bounding box center [310, 58] width 232 height 16
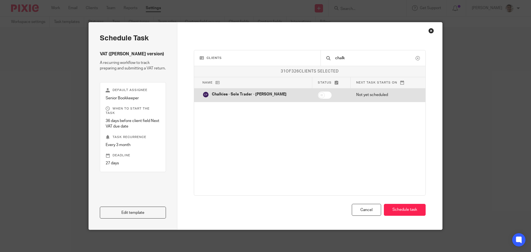
type input "chalk"
click at [320, 96] on input "checkbox" at bounding box center [325, 95] width 14 height 8
checkbox input "true"
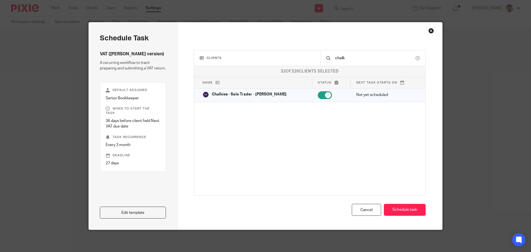
drag, startPoint x: 354, startPoint y: 54, endPoint x: 284, endPoint y: 55, distance: 69.7
click at [284, 55] on div "Clients chalk" at bounding box center [310, 58] width 232 height 16
drag, startPoint x: 356, startPoint y: 58, endPoint x: 284, endPoint y: 58, distance: 72.2
click at [284, 58] on div "Clients chalk" at bounding box center [310, 58] width 232 height 16
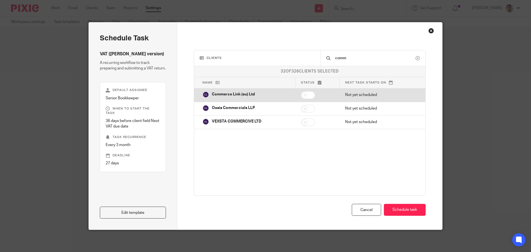
type input "comm"
click at [308, 97] on input "checkbox" at bounding box center [308, 95] width 14 height 8
checkbox input "true"
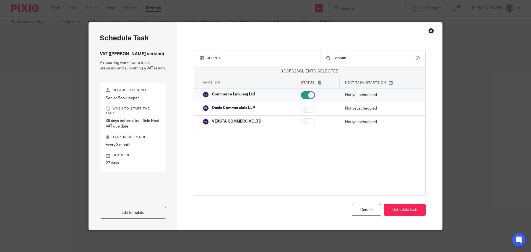
drag, startPoint x: 366, startPoint y: 58, endPoint x: 253, endPoint y: 44, distance: 114.3
click at [253, 44] on div "Clients comm 33 of 326 clients selected Name Status Next task starts on 88store…" at bounding box center [309, 125] width 265 height 207
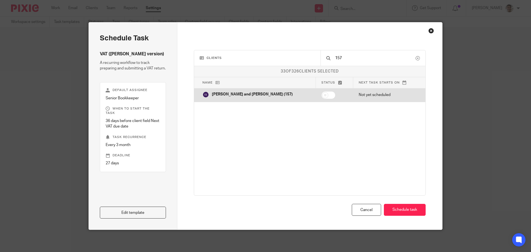
type input "157"
click at [321, 94] on input "checkbox" at bounding box center [328, 95] width 14 height 8
checkbox input "true"
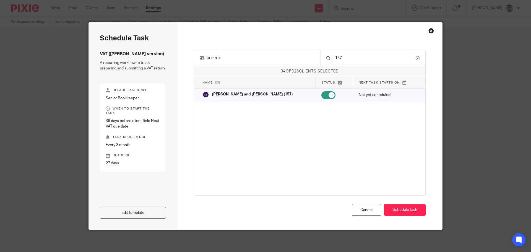
drag, startPoint x: 349, startPoint y: 58, endPoint x: 284, endPoint y: 57, distance: 64.7
click at [284, 57] on div "Clients 157" at bounding box center [310, 58] width 232 height 16
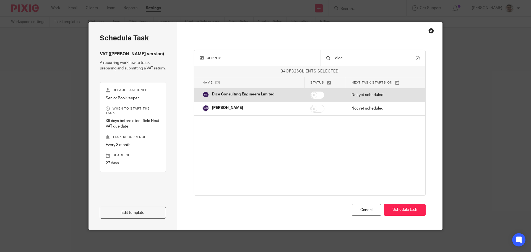
type input "dice"
click at [317, 94] on input "checkbox" at bounding box center [317, 95] width 14 height 8
checkbox input "true"
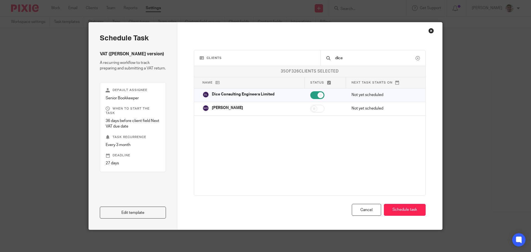
drag, startPoint x: 347, startPoint y: 57, endPoint x: 276, endPoint y: 54, distance: 71.5
click at [276, 54] on div "Clients dice" at bounding box center [310, 58] width 232 height 16
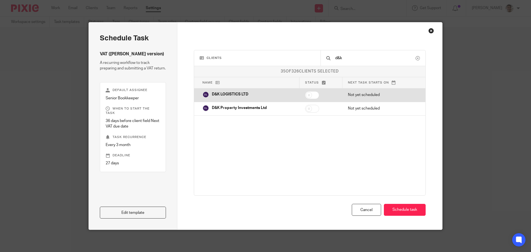
type input "d&k"
click at [313, 97] on input "checkbox" at bounding box center [312, 95] width 14 height 8
checkbox input "true"
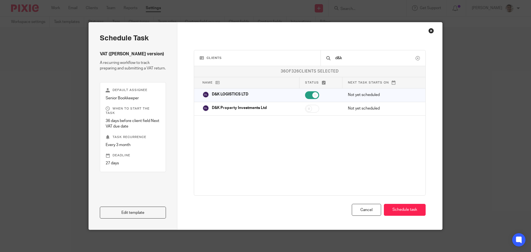
drag, startPoint x: 356, startPoint y: 58, endPoint x: 220, endPoint y: 53, distance: 135.6
click at [220, 53] on div "Clients d&k" at bounding box center [310, 58] width 232 height 16
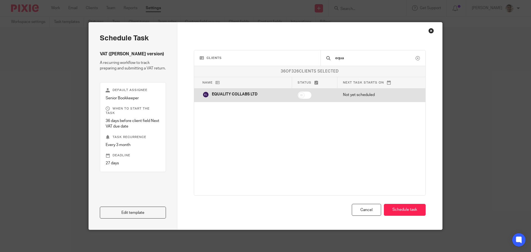
type input "equa"
click at [305, 94] on input "checkbox" at bounding box center [305, 95] width 14 height 8
checkbox input "true"
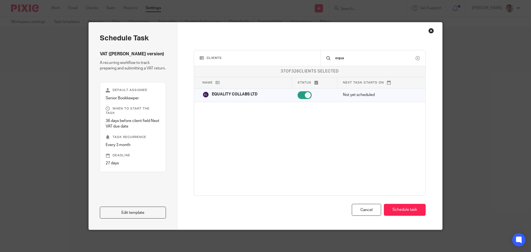
drag, startPoint x: 352, startPoint y: 58, endPoint x: 259, endPoint y: 46, distance: 93.4
click at [259, 46] on div "Clients equa 37 of 326 clients selected Name Status Next task starts on 88store…" at bounding box center [309, 125] width 265 height 207
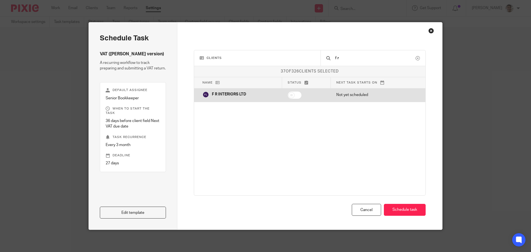
type input "f r"
click at [295, 96] on input "checkbox" at bounding box center [295, 95] width 14 height 8
checkbox input "true"
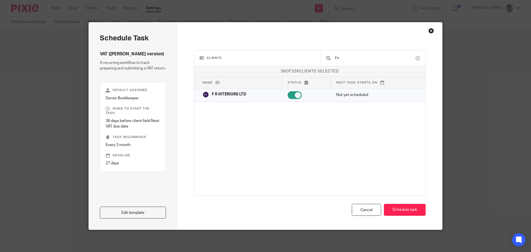
drag, startPoint x: 346, startPoint y: 56, endPoint x: 288, endPoint y: 57, distance: 58.7
click at [288, 57] on div "Clients f r" at bounding box center [310, 58] width 232 height 16
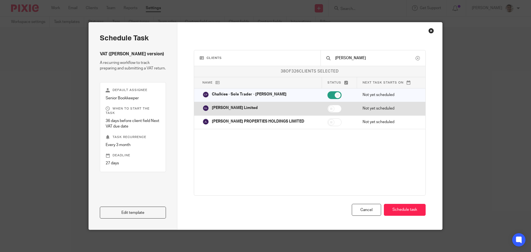
type input "greg"
click at [328, 109] on input "checkbox" at bounding box center [335, 109] width 14 height 8
checkbox input "true"
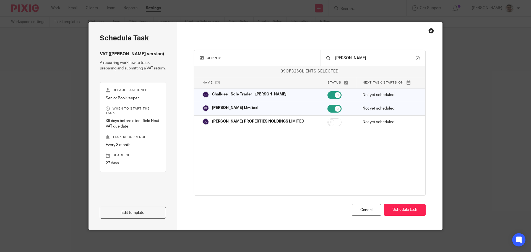
drag, startPoint x: 358, startPoint y: 57, endPoint x: 243, endPoint y: 53, distance: 115.7
click at [243, 53] on div "Clients greg" at bounding box center [310, 58] width 232 height 16
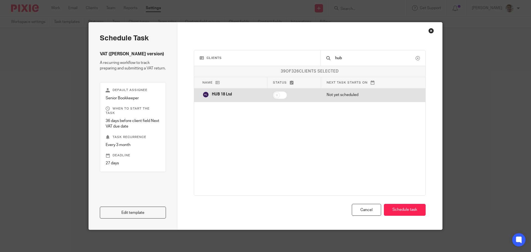
type input "hub"
click at [282, 96] on input "checkbox" at bounding box center [280, 95] width 14 height 8
checkbox input "true"
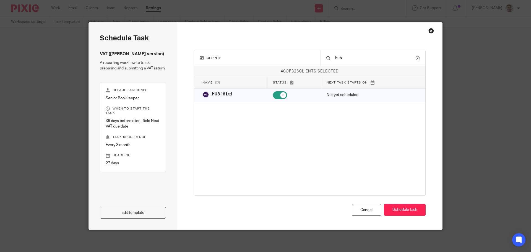
drag, startPoint x: 358, startPoint y: 57, endPoint x: 217, endPoint y: 44, distance: 141.1
click at [217, 44] on div "Clients hub 40 of 326 clients selected Name Status Next task starts on 88store …" at bounding box center [309, 125] width 265 height 207
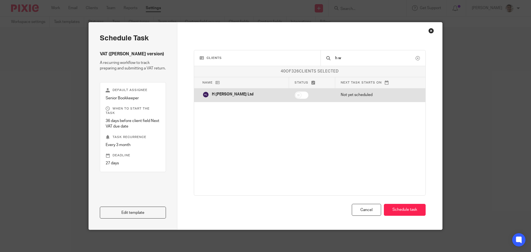
type input "h w"
click at [295, 94] on input "checkbox" at bounding box center [302, 95] width 14 height 8
checkbox input "true"
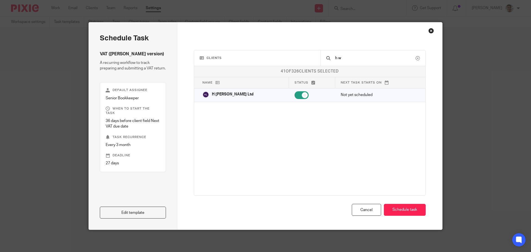
drag, startPoint x: 360, startPoint y: 57, endPoint x: 242, endPoint y: 50, distance: 118.1
click at [242, 50] on div "Clients h w 41 of 326 clients selected Name Status Next task starts on 88store …" at bounding box center [309, 125] width 265 height 207
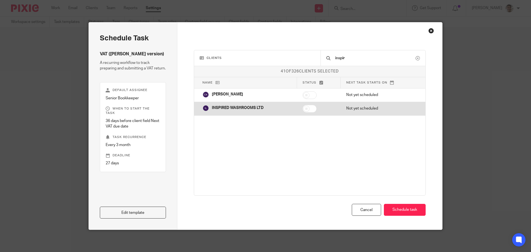
type input "inspir"
click at [311, 108] on input "checkbox" at bounding box center [310, 109] width 14 height 8
checkbox input "true"
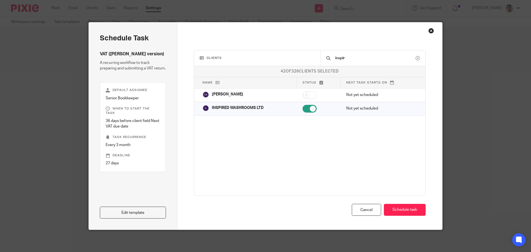
drag, startPoint x: 349, startPoint y: 57, endPoint x: 275, endPoint y: 50, distance: 74.6
click at [276, 50] on div "Clients inspir 42 of 326 clients selected Name Status Next task starts on 88sto…" at bounding box center [309, 125] width 265 height 207
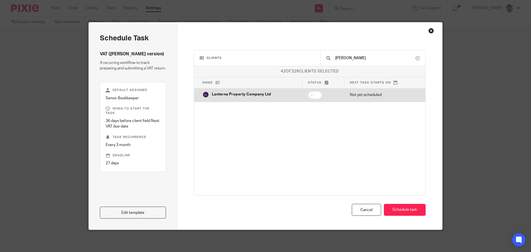
type input "lanter"
click at [310, 95] on input "checkbox" at bounding box center [315, 95] width 14 height 8
checkbox input "true"
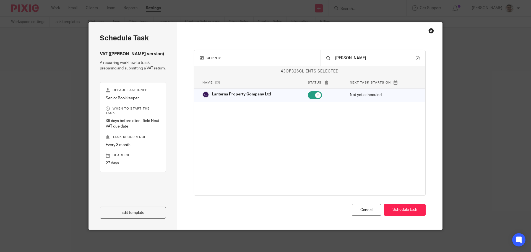
drag, startPoint x: 369, startPoint y: 59, endPoint x: 218, endPoint y: 51, distance: 150.7
click at [219, 51] on div "Clients lanter" at bounding box center [310, 58] width 232 height 16
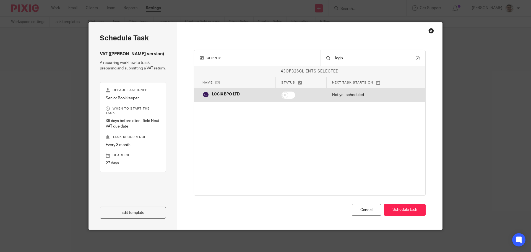
type input "logix"
click at [287, 94] on input "checkbox" at bounding box center [288, 95] width 14 height 8
checkbox input "true"
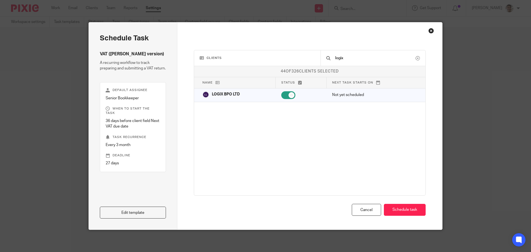
drag, startPoint x: 356, startPoint y: 56, endPoint x: 269, endPoint y: 55, distance: 87.7
click at [269, 55] on div "Clients logix" at bounding box center [310, 58] width 232 height 16
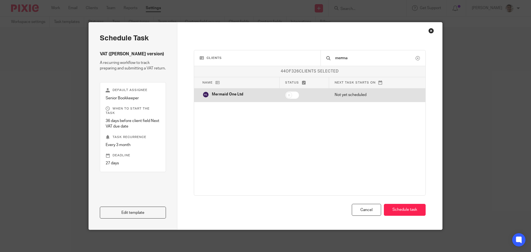
type input "merma"
click at [293, 96] on input "checkbox" at bounding box center [292, 95] width 14 height 8
checkbox input "true"
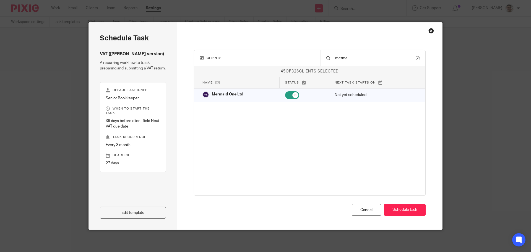
drag, startPoint x: 365, startPoint y: 59, endPoint x: 223, endPoint y: 47, distance: 143.3
click at [223, 47] on div "Clients merma 45 of 326 clients selected Name Status Next task starts on 88stor…" at bounding box center [309, 125] width 265 height 207
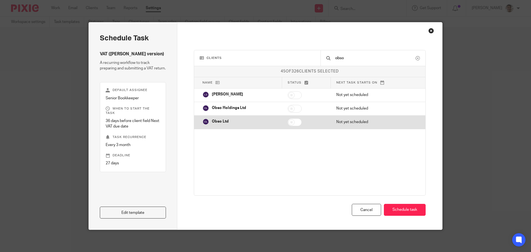
type input "obso"
click at [290, 121] on input "checkbox" at bounding box center [295, 122] width 14 height 8
checkbox input "true"
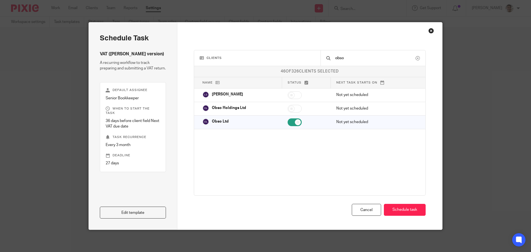
drag, startPoint x: 352, startPoint y: 56, endPoint x: 273, endPoint y: 54, distance: 79.7
click at [273, 54] on div "Clients obso" at bounding box center [310, 58] width 232 height 16
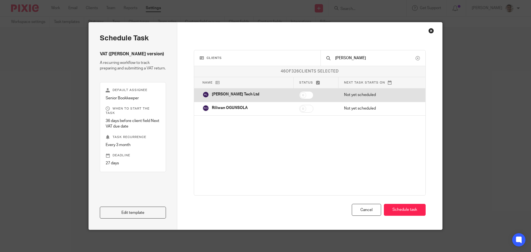
type input "rao"
click at [299, 92] on input "checkbox" at bounding box center [306, 95] width 14 height 8
checkbox input "true"
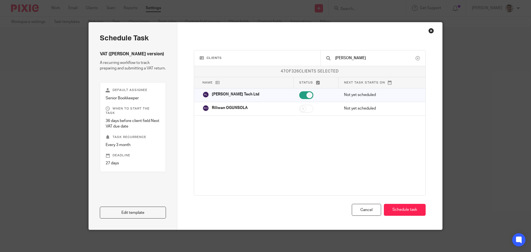
drag, startPoint x: 349, startPoint y: 58, endPoint x: 270, endPoint y: 55, distance: 78.6
click at [270, 55] on div "Clients rao" at bounding box center [310, 58] width 232 height 16
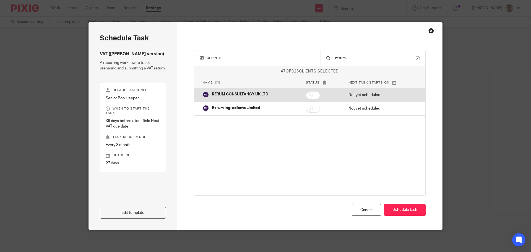
type input "rerum"
click at [310, 95] on input "checkbox" at bounding box center [313, 95] width 14 height 8
checkbox input "true"
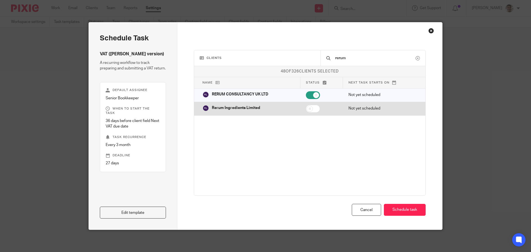
click at [314, 108] on input "checkbox" at bounding box center [313, 109] width 14 height 8
checkbox input "true"
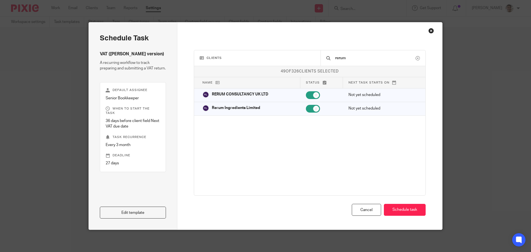
drag, startPoint x: 353, startPoint y: 58, endPoint x: 275, endPoint y: 51, distance: 78.3
click at [275, 51] on div "Clients rerum" at bounding box center [310, 58] width 232 height 16
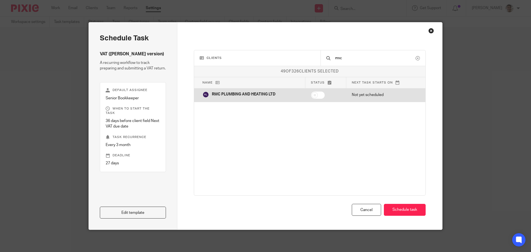
type input "rmc"
click at [314, 93] on input "checkbox" at bounding box center [318, 95] width 14 height 8
checkbox input "true"
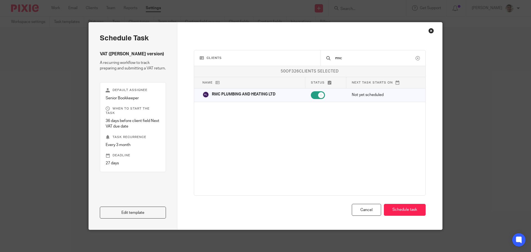
drag, startPoint x: 351, startPoint y: 57, endPoint x: 274, endPoint y: 50, distance: 77.0
click at [276, 51] on div "Clients rmc" at bounding box center [310, 58] width 232 height 16
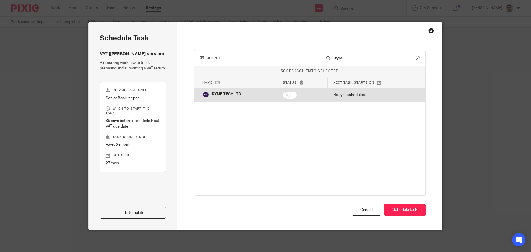
type input "rym"
click at [289, 95] on input "checkbox" at bounding box center [290, 95] width 14 height 8
checkbox input "true"
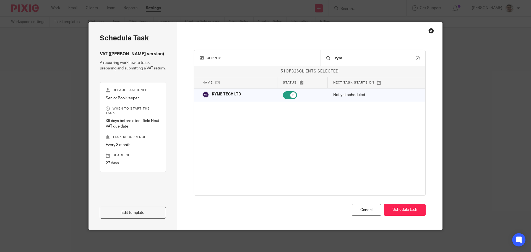
drag, startPoint x: 360, startPoint y: 57, endPoint x: 252, endPoint y: 51, distance: 108.0
click at [252, 51] on div "Clients rym" at bounding box center [310, 58] width 232 height 16
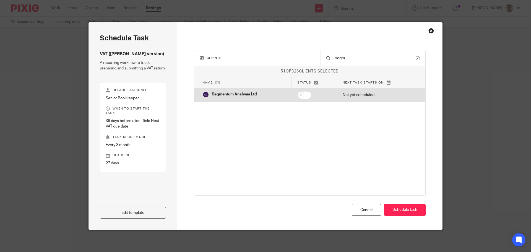
type input "segm"
drag, startPoint x: 302, startPoint y: 93, endPoint x: 318, endPoint y: 100, distance: 17.5
click at [302, 93] on input "checkbox" at bounding box center [304, 95] width 14 height 8
checkbox input "true"
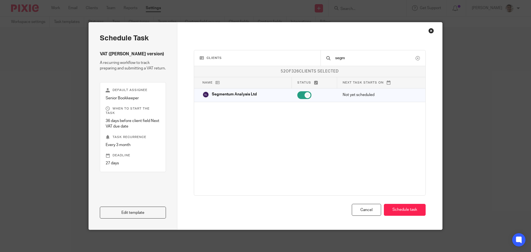
drag, startPoint x: 354, startPoint y: 59, endPoint x: 261, endPoint y: 53, distance: 93.4
click at [261, 53] on div "Clients segm" at bounding box center [310, 58] width 232 height 16
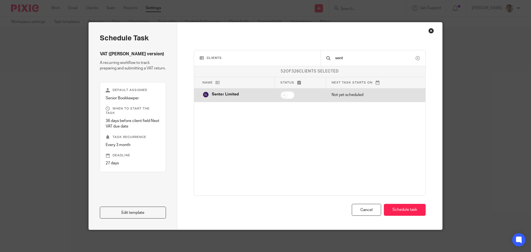
type input "sent"
click at [286, 95] on input "checkbox" at bounding box center [288, 95] width 14 height 8
checkbox input "true"
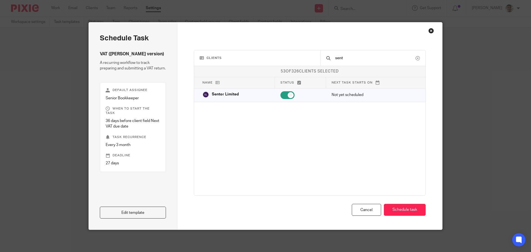
drag, startPoint x: 354, startPoint y: 58, endPoint x: 236, endPoint y: 58, distance: 118.4
click at [236, 58] on div "Clients sent" at bounding box center [310, 58] width 232 height 16
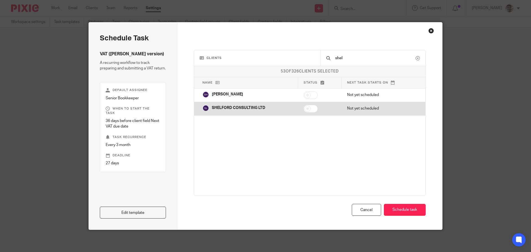
type input "shel"
click at [310, 110] on input "checkbox" at bounding box center [311, 109] width 14 height 8
checkbox input "true"
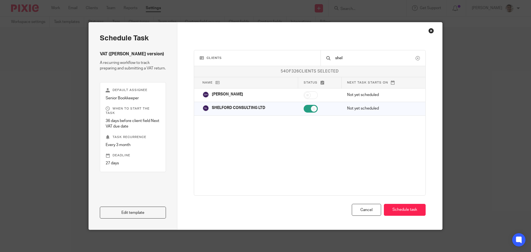
drag, startPoint x: 356, startPoint y: 56, endPoint x: 205, endPoint y: 53, distance: 151.4
click at [205, 53] on div "Clients shel" at bounding box center [310, 58] width 232 height 16
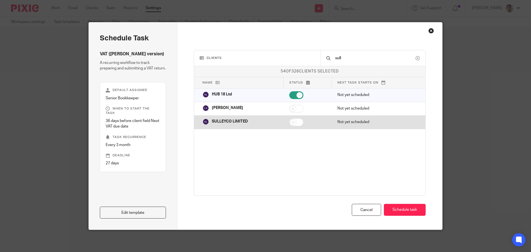
type input "sull"
click at [297, 122] on input "checkbox" at bounding box center [296, 122] width 14 height 8
checkbox input "true"
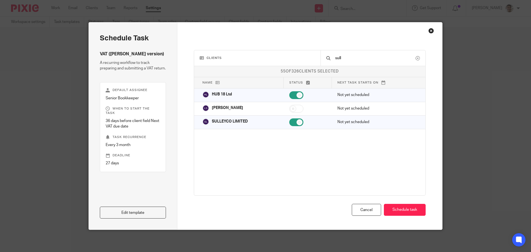
drag, startPoint x: 349, startPoint y: 56, endPoint x: 275, endPoint y: 56, distance: 74.4
click at [275, 56] on div "Clients sull" at bounding box center [310, 58] width 232 height 16
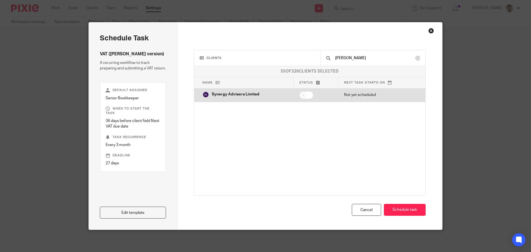
type input "syner"
click at [305, 95] on input "checkbox" at bounding box center [306, 95] width 14 height 8
checkbox input "true"
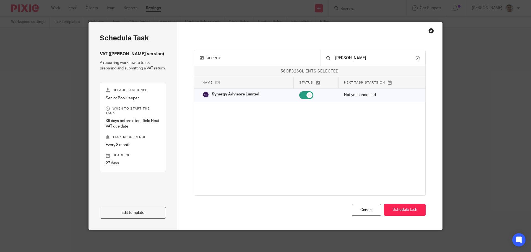
drag, startPoint x: 323, startPoint y: 57, endPoint x: 233, endPoint y: 57, distance: 90.5
click at [233, 58] on div "Clients syner" at bounding box center [310, 58] width 232 height 16
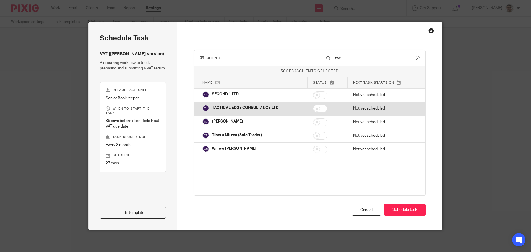
type input "tac"
click at [321, 110] on input "checkbox" at bounding box center [320, 109] width 14 height 8
checkbox input "true"
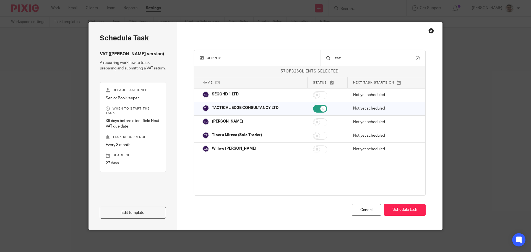
drag, startPoint x: 354, startPoint y: 56, endPoint x: 258, endPoint y: 59, distance: 96.6
click at [266, 58] on div "Clients tac" at bounding box center [310, 58] width 232 height 16
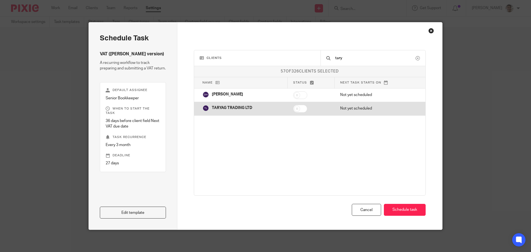
type input "tary"
click at [302, 109] on input "checkbox" at bounding box center [300, 109] width 14 height 8
checkbox input "true"
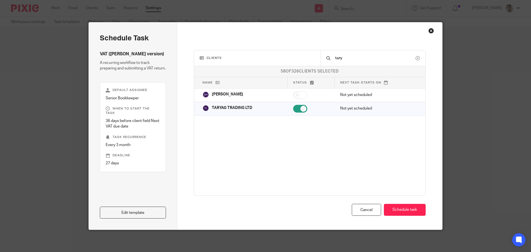
drag, startPoint x: 354, startPoint y: 58, endPoint x: 222, endPoint y: 51, distance: 131.4
click at [222, 51] on div "Clients tary" at bounding box center [310, 58] width 232 height 16
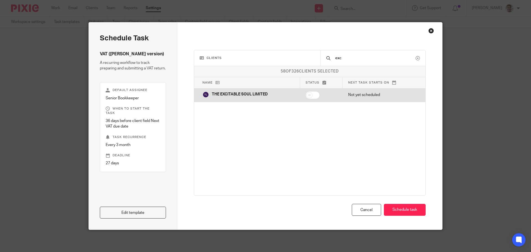
type input "exc"
click at [313, 96] on input "checkbox" at bounding box center [313, 95] width 14 height 8
checkbox input "true"
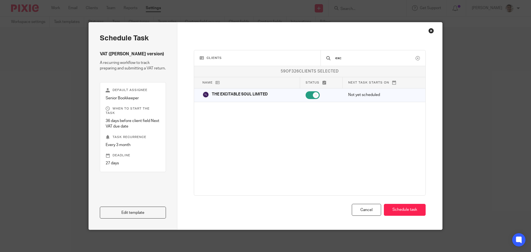
drag, startPoint x: 351, startPoint y: 57, endPoint x: 248, endPoint y: 51, distance: 102.3
click at [248, 51] on div "Clients exc" at bounding box center [310, 58] width 232 height 16
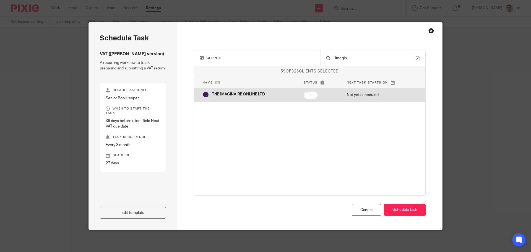
type input "imagin"
click at [310, 95] on input "checkbox" at bounding box center [311, 95] width 14 height 8
checkbox input "true"
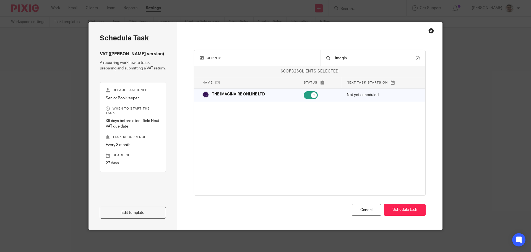
drag, startPoint x: 357, startPoint y: 57, endPoint x: 251, endPoint y: 56, distance: 106.2
click at [251, 56] on div "Clients imagin" at bounding box center [310, 58] width 232 height 16
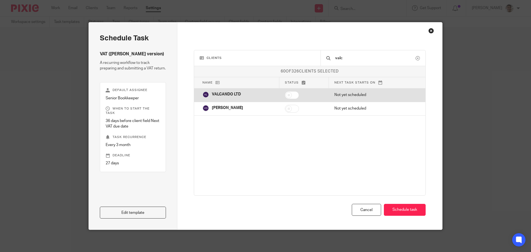
type input "valc"
click at [299, 95] on input "checkbox" at bounding box center [292, 95] width 14 height 8
checkbox input "true"
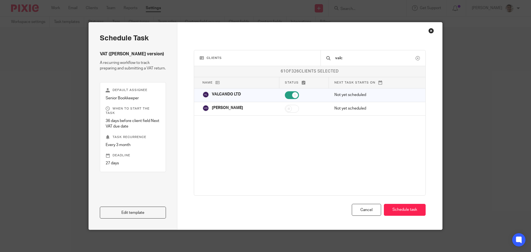
drag, startPoint x: 359, startPoint y: 56, endPoint x: 263, endPoint y: 52, distance: 96.1
click at [263, 52] on div "Clients valc" at bounding box center [310, 58] width 232 height 16
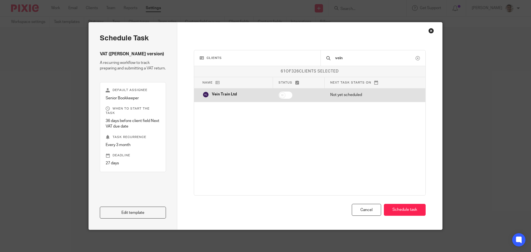
type input "vein"
click at [287, 95] on input "checkbox" at bounding box center [286, 95] width 14 height 8
checkbox input "true"
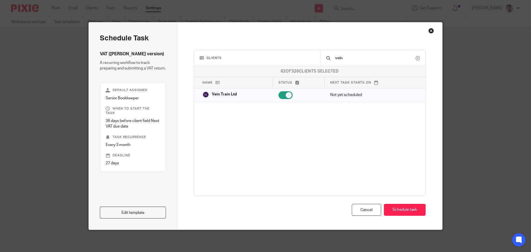
drag, startPoint x: 353, startPoint y: 57, endPoint x: 249, endPoint y: 55, distance: 104.3
click at [249, 55] on div "Clients vein" at bounding box center [310, 58] width 232 height 16
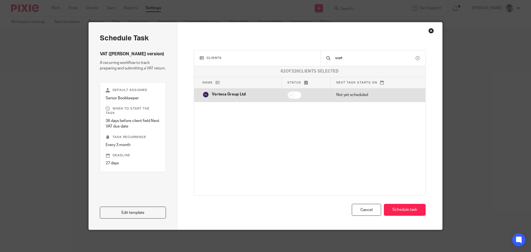
type input "vort"
click at [289, 92] on input "checkbox" at bounding box center [294, 95] width 14 height 8
checkbox input "true"
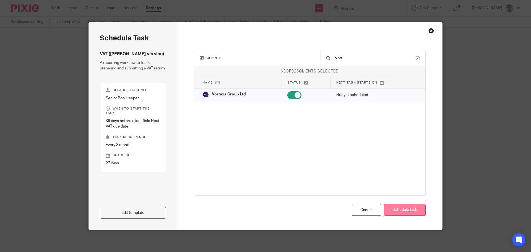
click at [397, 211] on button "Schedule task" at bounding box center [405, 210] width 42 height 12
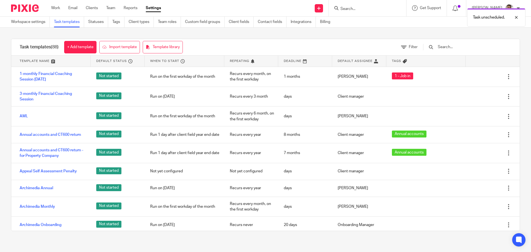
click at [32, 6] on img at bounding box center [25, 7] width 28 height 7
click at [471, 48] on input "text" at bounding box center [469, 47] width 64 height 6
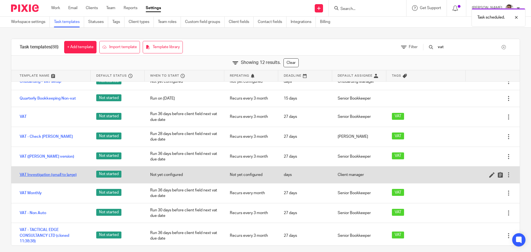
scroll to position [68, 0]
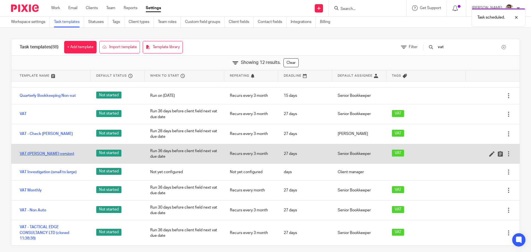
type input "vat"
click at [50, 155] on link "VAT ([PERSON_NAME] version)" at bounding box center [47, 154] width 55 height 6
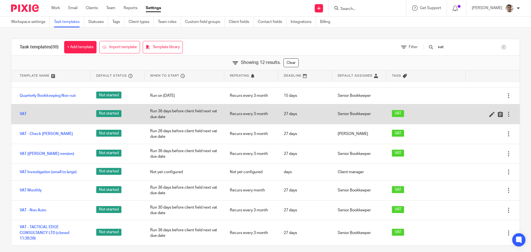
drag, startPoint x: 23, startPoint y: 113, endPoint x: 27, endPoint y: 116, distance: 4.7
click at [23, 113] on link "VAT" at bounding box center [23, 114] width 7 height 6
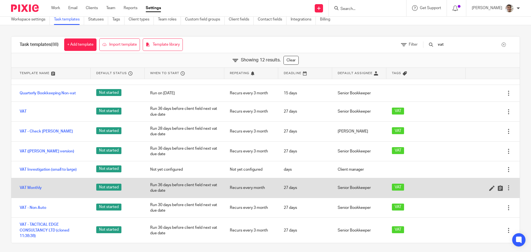
scroll to position [5, 0]
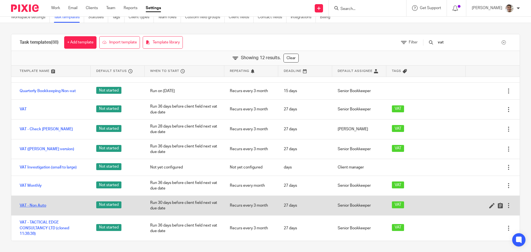
click at [37, 206] on link "VAT - Non Auto" at bounding box center [33, 206] width 27 height 6
click at [506, 206] on div at bounding box center [509, 206] width 6 height 6
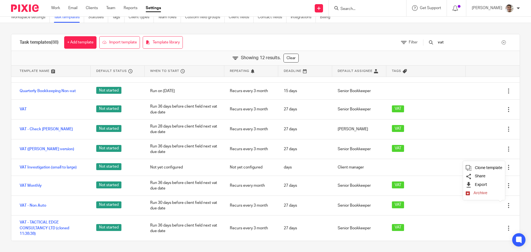
click at [478, 193] on span "Archive" at bounding box center [481, 193] width 14 height 4
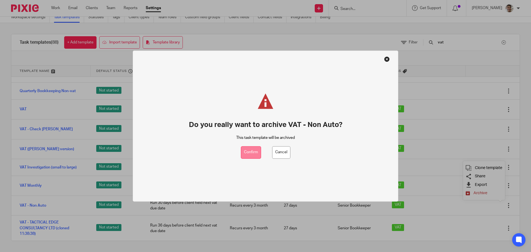
click at [252, 152] on button "Confirm" at bounding box center [251, 152] width 20 height 12
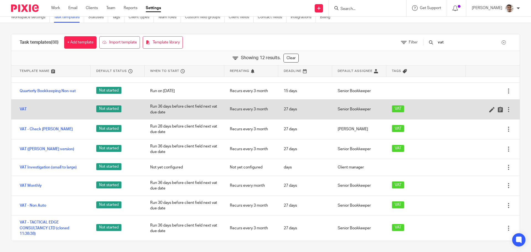
scroll to position [48, 0]
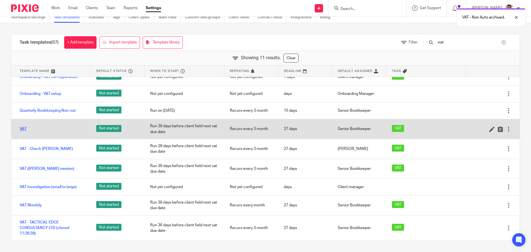
click at [23, 131] on link "VAT" at bounding box center [23, 129] width 7 height 6
click at [506, 129] on div at bounding box center [509, 129] width 6 height 6
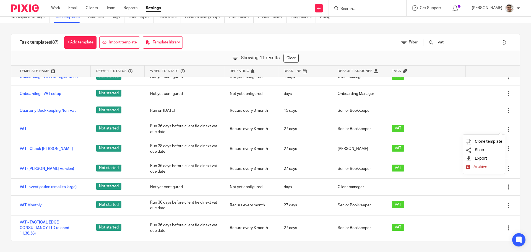
click at [476, 167] on span "Archive" at bounding box center [481, 167] width 14 height 4
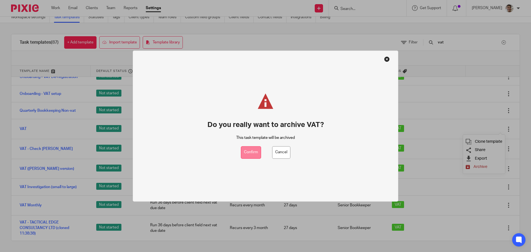
click at [249, 153] on button "Confirm" at bounding box center [251, 152] width 20 height 12
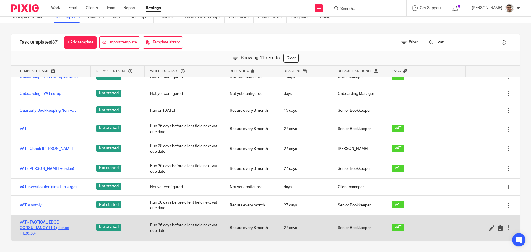
click at [37, 224] on link "VAT - TACTICAL EDGE CONSULTANCY LTD (cloned 11:38:38)" at bounding box center [53, 228] width 66 height 17
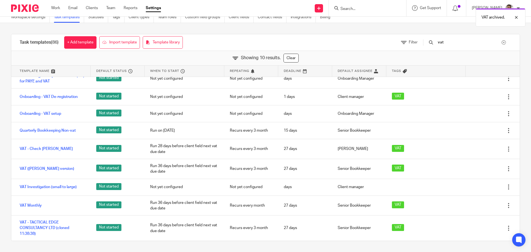
scroll to position [28, 0]
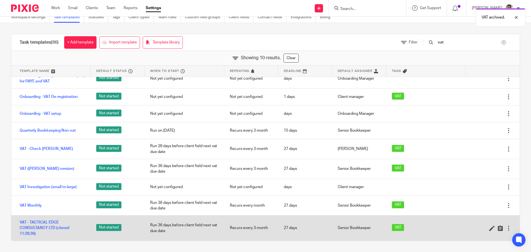
click at [506, 229] on div at bounding box center [509, 228] width 6 height 6
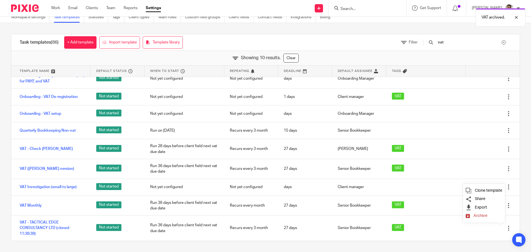
click at [474, 216] on span "Archive" at bounding box center [481, 216] width 14 height 4
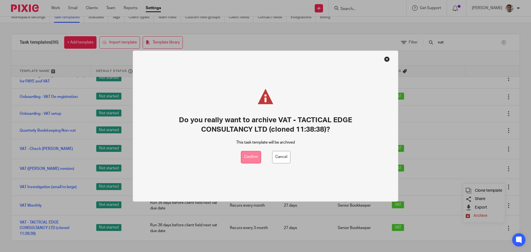
click at [255, 156] on button "Confirm" at bounding box center [251, 157] width 20 height 12
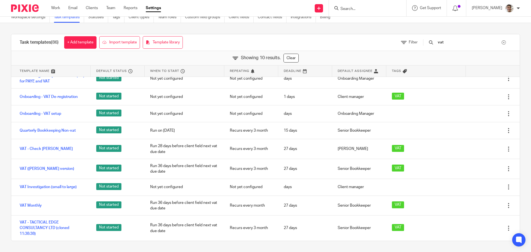
scroll to position [2, 0]
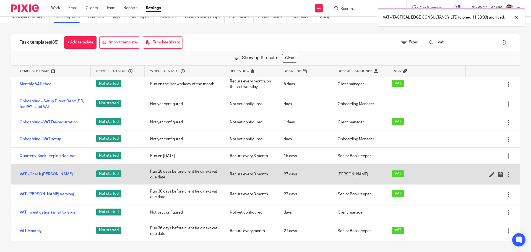
click at [45, 172] on link "VAT - Check [PERSON_NAME]" at bounding box center [46, 175] width 53 height 6
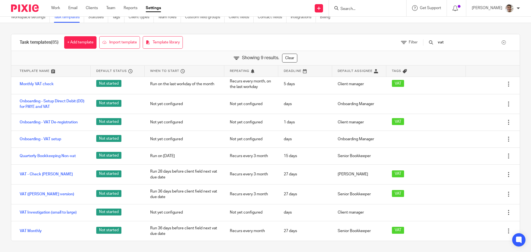
drag, startPoint x: 0, startPoint y: 161, endPoint x: 0, endPoint y: 148, distance: 13.3
click at [0, 161] on div "Task templates (85) + Add template Import template Template library Filter vat …" at bounding box center [265, 137] width 531 height 229
click at [0, 140] on div "Task templates (85) + Add template Import template Template library Filter vat …" at bounding box center [265, 137] width 531 height 229
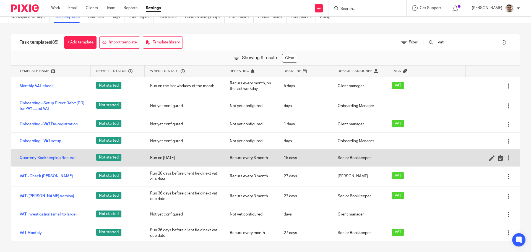
scroll to position [0, 0]
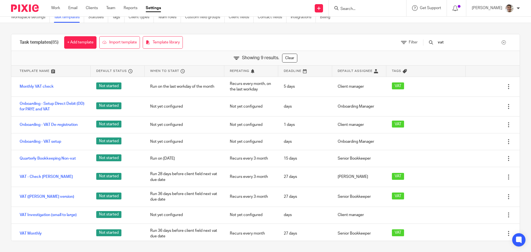
click at [0, 143] on div "Task templates (85) + Add template Import template Template library Filter vat …" at bounding box center [265, 137] width 531 height 229
click at [0, 125] on div "Task templates (85) + Add template Import template Template library Filter vat …" at bounding box center [265, 137] width 531 height 229
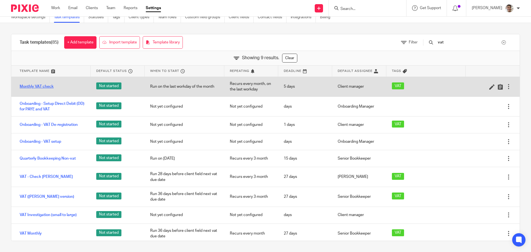
click at [47, 88] on link "Monthly VAT check" at bounding box center [37, 87] width 34 height 6
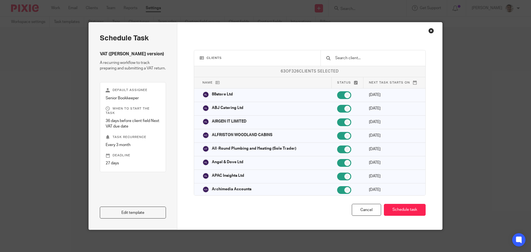
click at [429, 30] on div "Close this dialog window" at bounding box center [432, 31] width 6 height 6
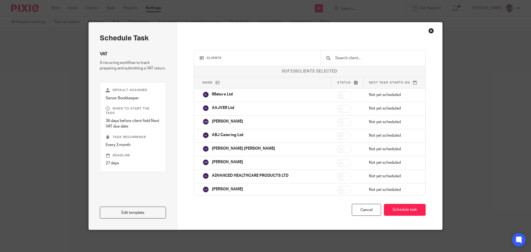
click at [429, 31] on div "Close this dialog window" at bounding box center [432, 31] width 6 height 6
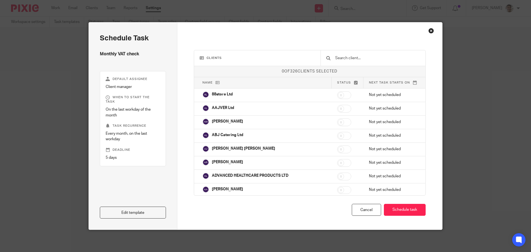
click at [431, 30] on div "Close this dialog window" at bounding box center [432, 31] width 6 height 6
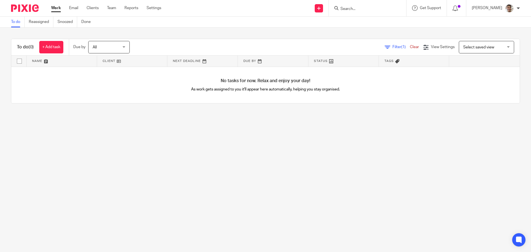
click at [161, 155] on main "To do Reassigned Snoozed Done To do (0) + Add task Due by All All [DATE] [DATE]…" at bounding box center [265, 126] width 531 height 252
click at [270, 133] on main "To do Reassigned Snoozed Done To do (0) + Add task Due by All All [DATE] [DATE]…" at bounding box center [265, 126] width 531 height 252
click at [360, 9] on input "Search" at bounding box center [365, 9] width 50 height 5
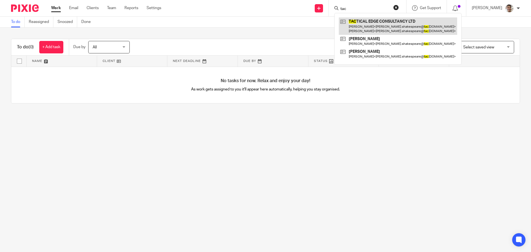
type input "tac"
click at [404, 27] on link at bounding box center [398, 25] width 118 height 17
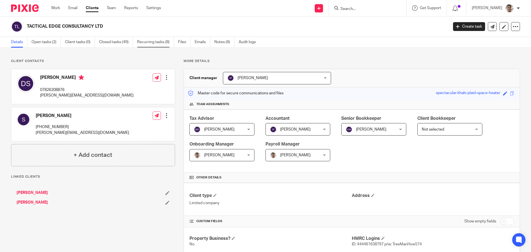
click at [148, 39] on link "Recurring tasks (8)" at bounding box center [155, 42] width 37 height 11
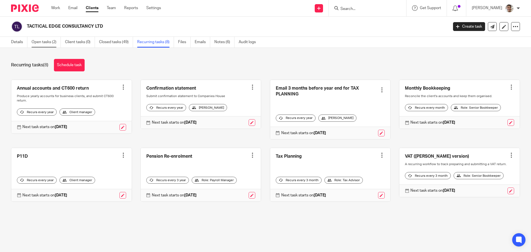
click at [45, 43] on link "Open tasks (2)" at bounding box center [46, 42] width 29 height 11
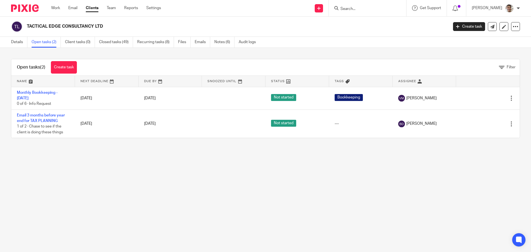
click at [115, 203] on main "TACTICAL EDGE CONSULTANCY LTD Create task Update from Companies House Export da…" at bounding box center [265, 126] width 531 height 252
click at [139, 188] on main "TACTICAL EDGE CONSULTANCY LTD Create task Update from Companies House Export da…" at bounding box center [265, 126] width 531 height 252
click at [134, 196] on main "TACTICAL EDGE CONSULTANCY LTD Create task Update from Companies House Export da…" at bounding box center [265, 126] width 531 height 252
click at [153, 188] on main "TACTICAL EDGE CONSULTANCY LTD Create task Update from Companies House Export da…" at bounding box center [265, 126] width 531 height 252
click at [147, 196] on main "TACTICAL EDGE CONSULTANCY LTD Create task Update from Companies House Export da…" at bounding box center [265, 126] width 531 height 252
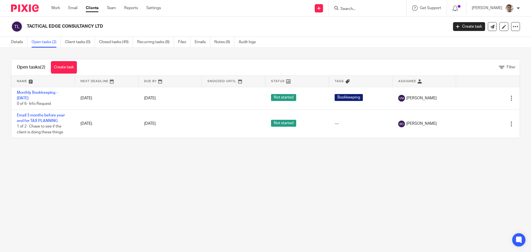
click at [162, 191] on main "TACTICAL EDGE CONSULTANCY LTD Create task Update from Companies House Export da…" at bounding box center [265, 126] width 531 height 252
click at [16, 41] on link "Details" at bounding box center [19, 42] width 16 height 11
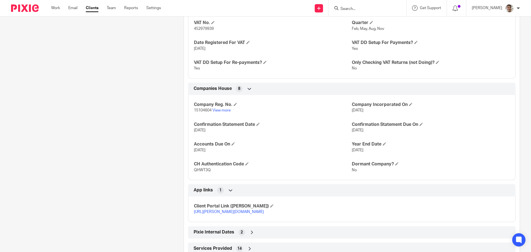
scroll to position [548, 0]
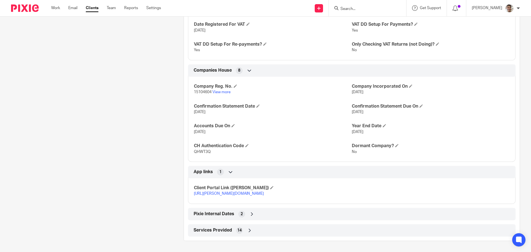
click at [249, 212] on icon at bounding box center [252, 214] width 6 height 6
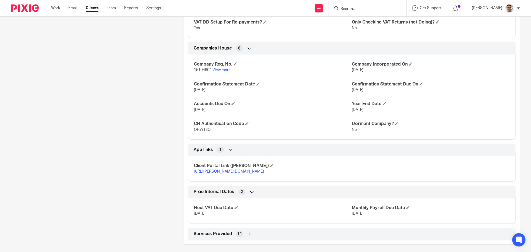
scroll to position [573, 0]
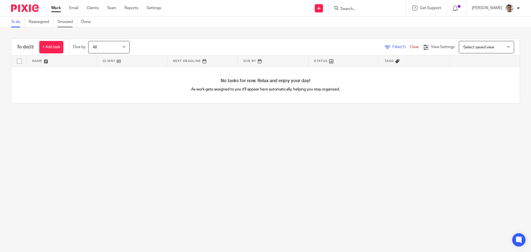
click at [68, 22] on link "Snoozed" at bounding box center [68, 22] width 20 height 11
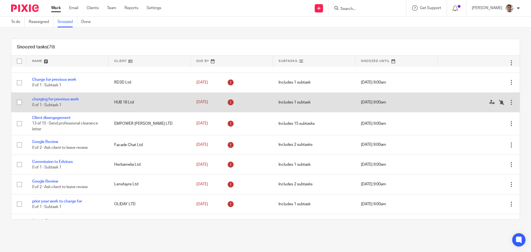
scroll to position [1187, 0]
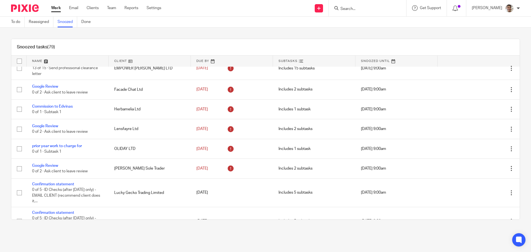
click at [318, 32] on div "Snoozed tasks (79) Name Client Due By [PERSON_NAME] Snoozed Until Google Review…" at bounding box center [265, 129] width 531 height 203
click at [338, 32] on div "Snoozed tasks (79) Name Client Due By [PERSON_NAME] Snoozed Until Google Review…" at bounding box center [265, 129] width 531 height 203
click at [333, 31] on div "Snoozed tasks (79) Name Client Due By [PERSON_NAME] Snoozed Until Google Review…" at bounding box center [265, 129] width 531 height 203
click at [367, 31] on div "Snoozed tasks (79) Name Client Due By [PERSON_NAME] Snoozed Until Google Review…" at bounding box center [265, 129] width 531 height 203
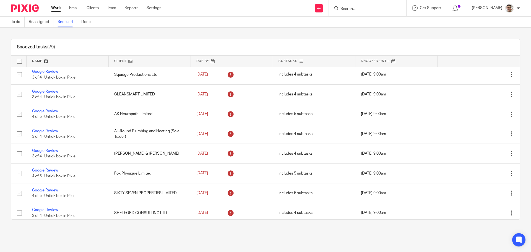
scroll to position [0, 0]
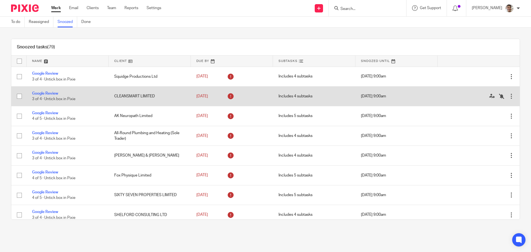
click at [227, 97] on icon at bounding box center [230, 96] width 9 height 9
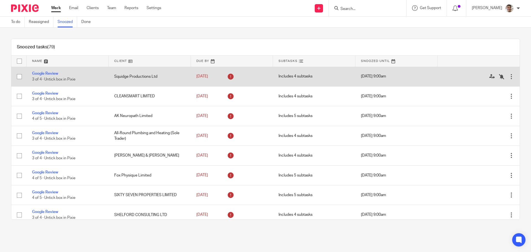
click at [227, 76] on icon at bounding box center [230, 76] width 9 height 9
